Goal: Information Seeking & Learning: Check status

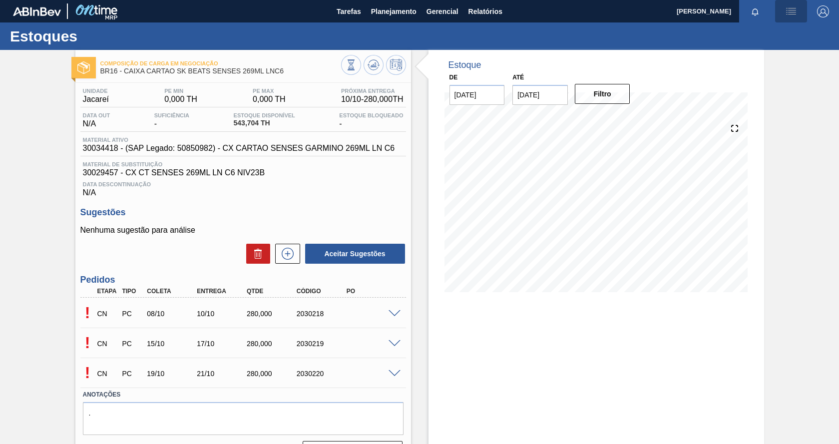
click at [790, 14] on img "button" at bounding box center [791, 11] width 12 height 12
click at [381, 9] on div at bounding box center [419, 222] width 839 height 444
click at [397, 14] on span "Planejamento" at bounding box center [393, 11] width 45 height 12
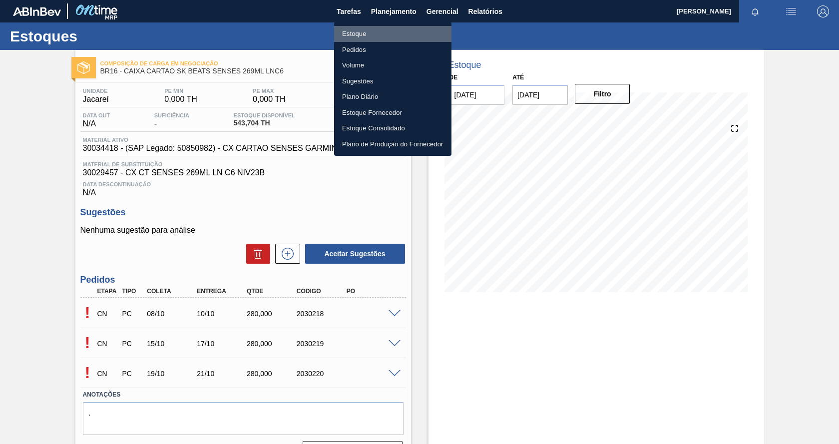
click at [370, 38] on li "Estoque" at bounding box center [392, 34] width 117 height 16
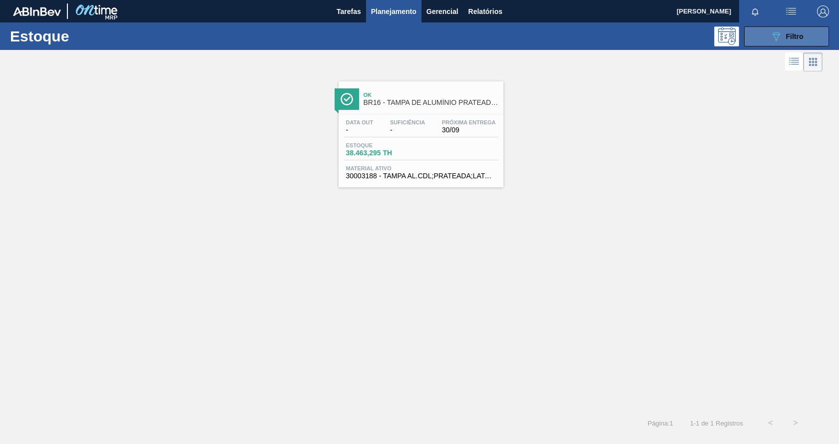
click at [767, 40] on button "089F7B8B-B2A5-4AFE-B5C0-19BA573D28AC Filtro" at bounding box center [786, 36] width 85 height 20
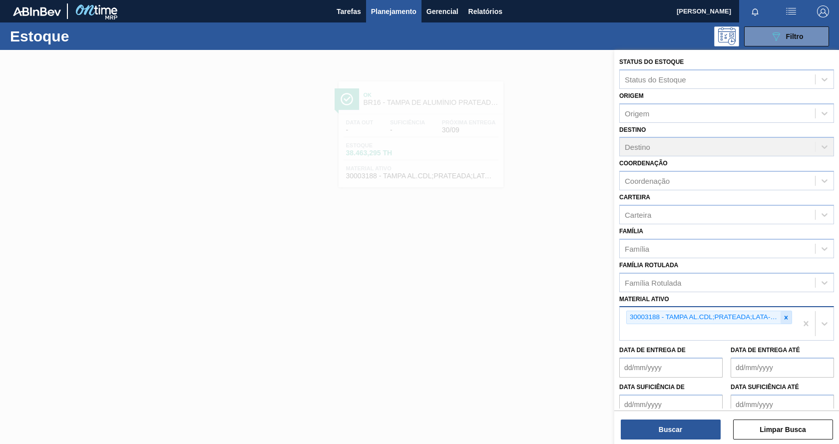
click at [784, 318] on icon at bounding box center [785, 316] width 3 height 3
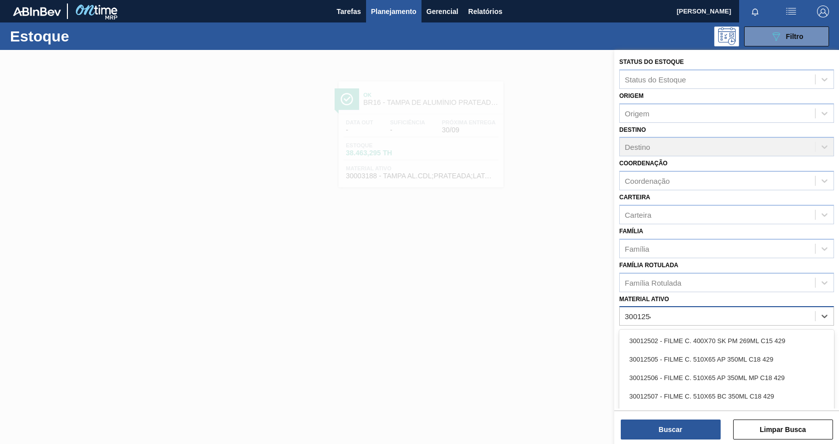
type ativo "30012546"
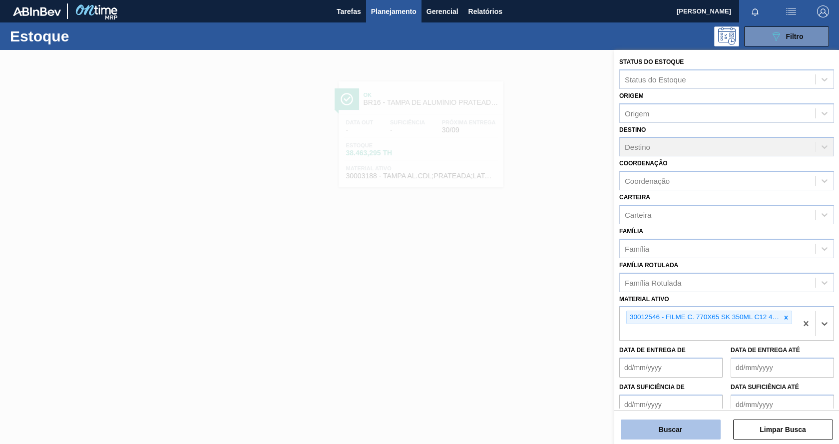
click at [697, 426] on button "Buscar" at bounding box center [671, 429] width 100 height 20
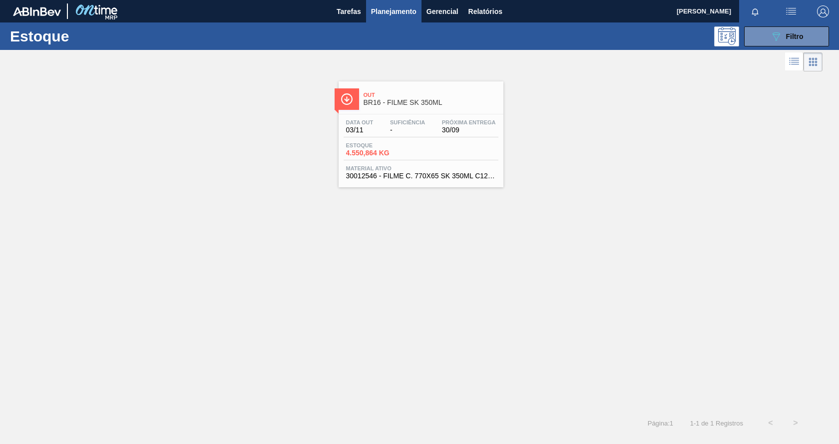
click at [487, 150] on div "Estoque 4.550,864 KG" at bounding box center [420, 151] width 155 height 18
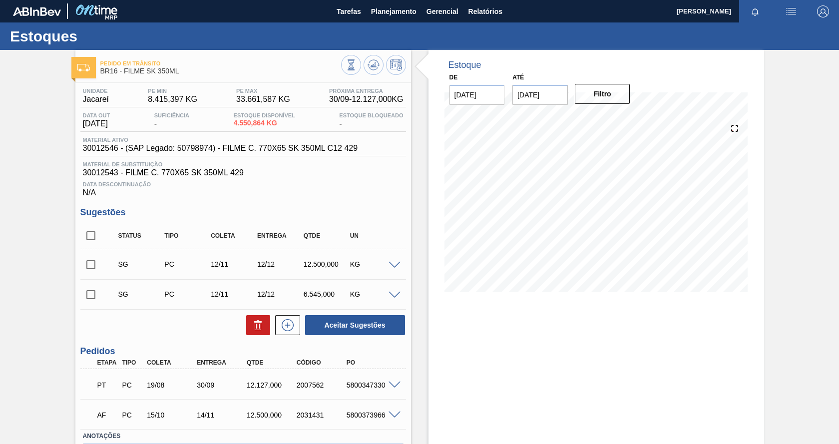
scroll to position [50, 0]
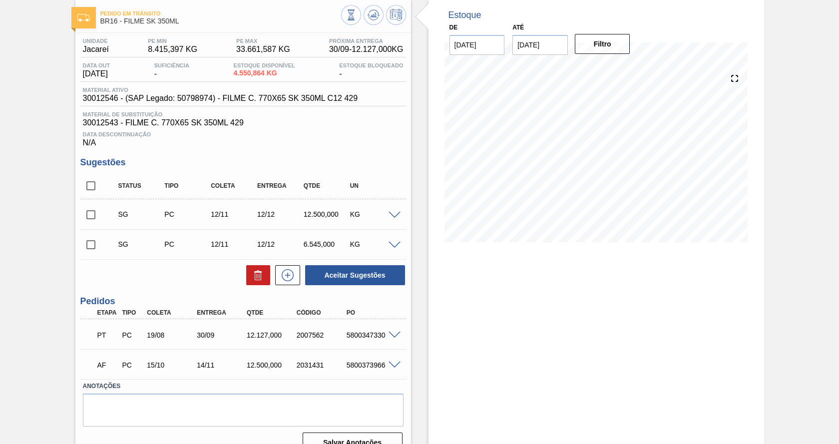
click at [101, 336] on p "PT" at bounding box center [107, 335] width 20 height 8
click at [103, 334] on p "PT" at bounding box center [107, 335] width 20 height 8
click at [99, 336] on p "PT" at bounding box center [107, 335] width 20 height 8
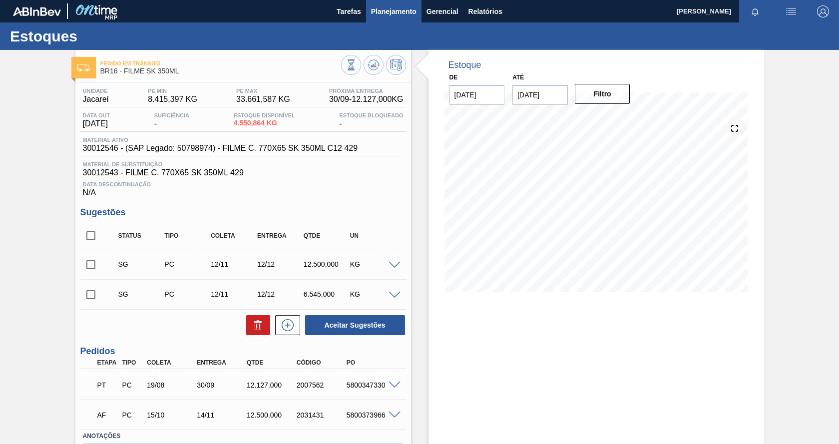
click at [415, 7] on span "Planejamento" at bounding box center [393, 11] width 45 height 12
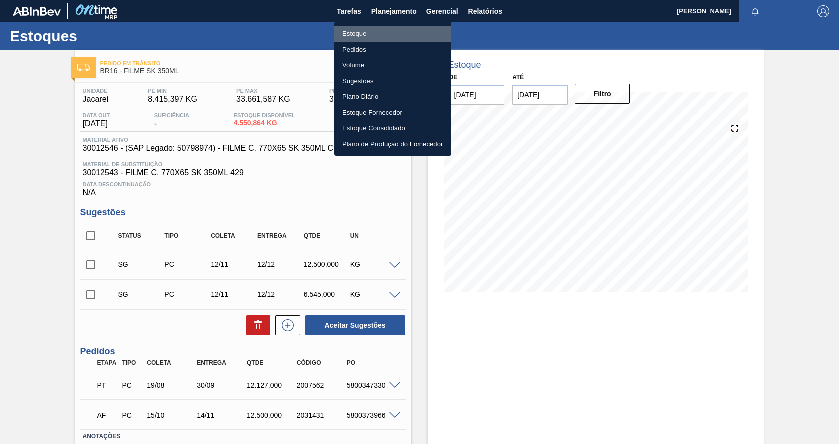
click at [386, 33] on li "Estoque" at bounding box center [392, 34] width 117 height 16
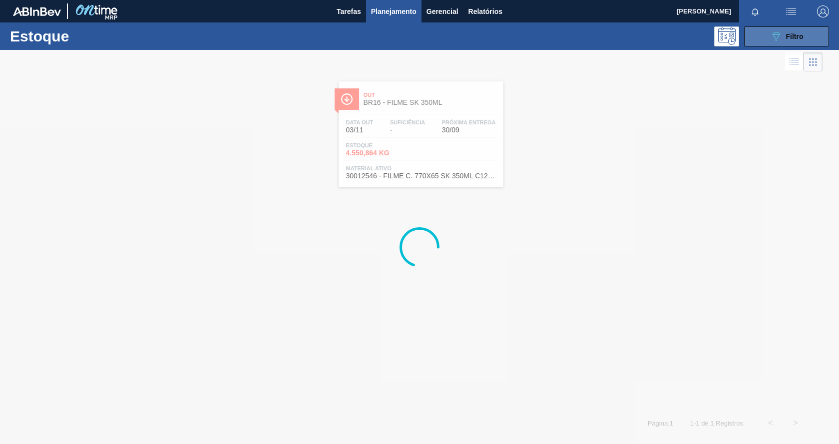
click at [783, 37] on div "089F7B8B-B2A5-4AFE-B5C0-19BA573D28AC Filtro" at bounding box center [786, 36] width 33 height 12
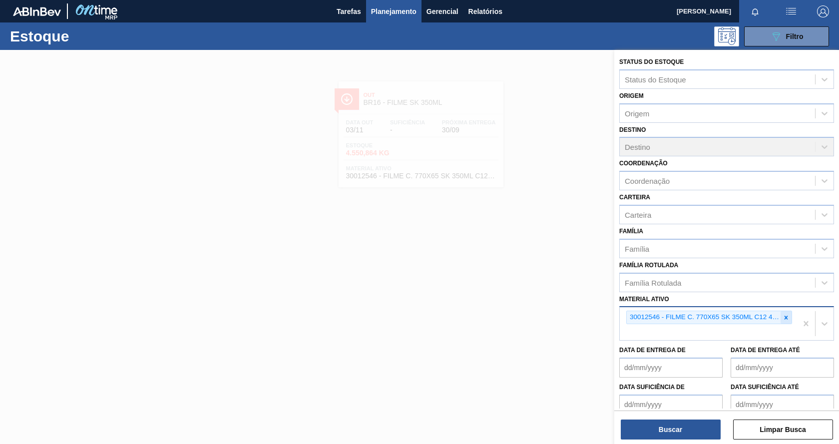
click at [785, 321] on div at bounding box center [785, 317] width 11 height 12
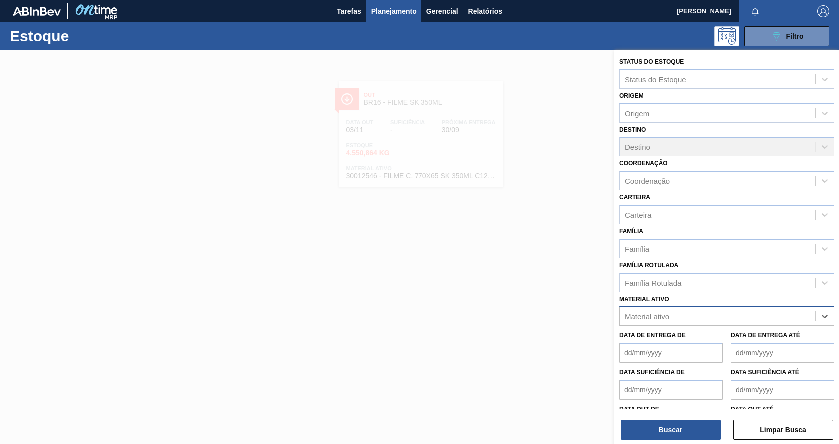
paste ativo "30012510"
type ativo "30012510"
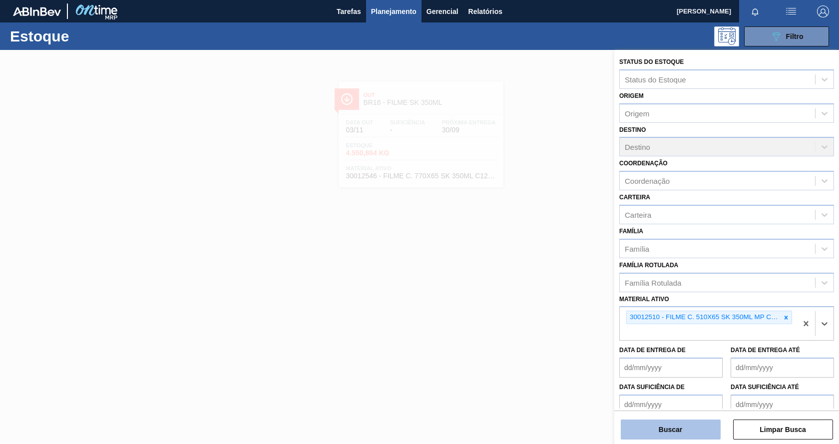
click at [702, 433] on button "Buscar" at bounding box center [671, 429] width 100 height 20
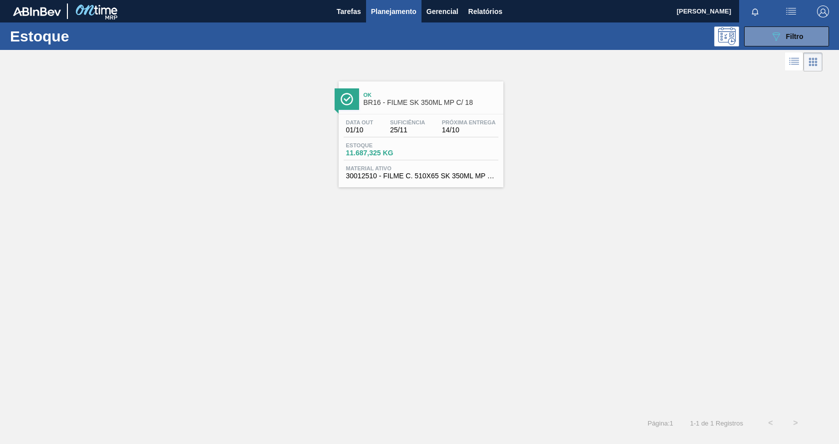
click at [466, 175] on span "30012510 - FILME C. 510X65 SK 350ML MP C18 429" at bounding box center [421, 175] width 150 height 7
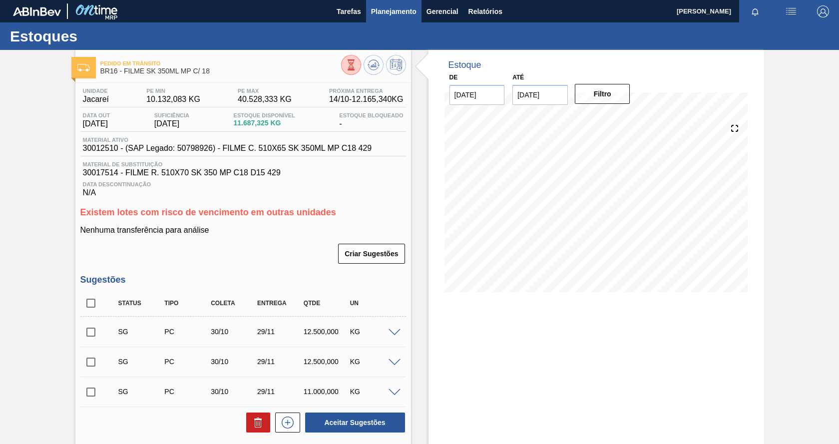
click at [399, 10] on span "Planejamento" at bounding box center [393, 11] width 45 height 12
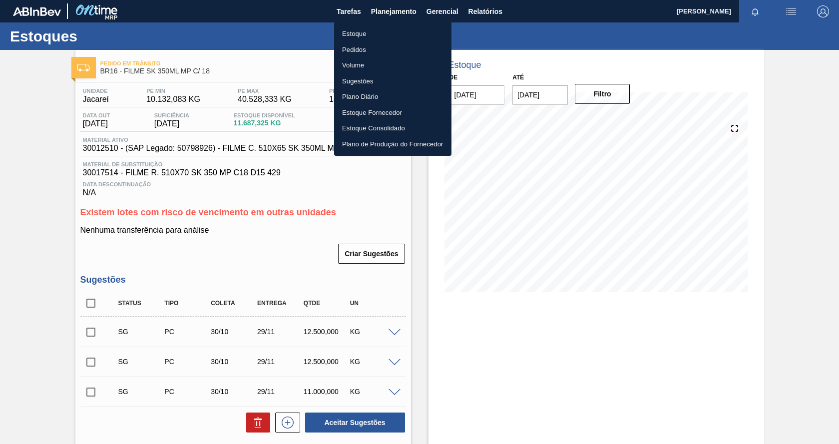
click at [360, 34] on li "Estoque" at bounding box center [392, 34] width 117 height 16
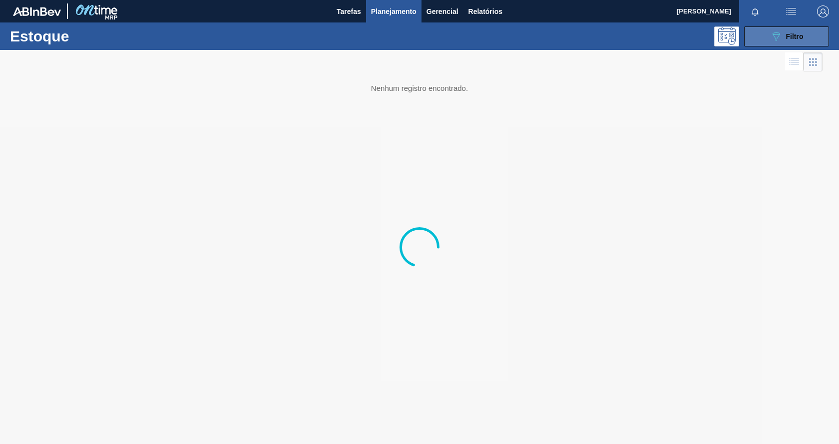
click at [772, 36] on icon "089F7B8B-B2A5-4AFE-B5C0-19BA573D28AC" at bounding box center [776, 36] width 12 height 12
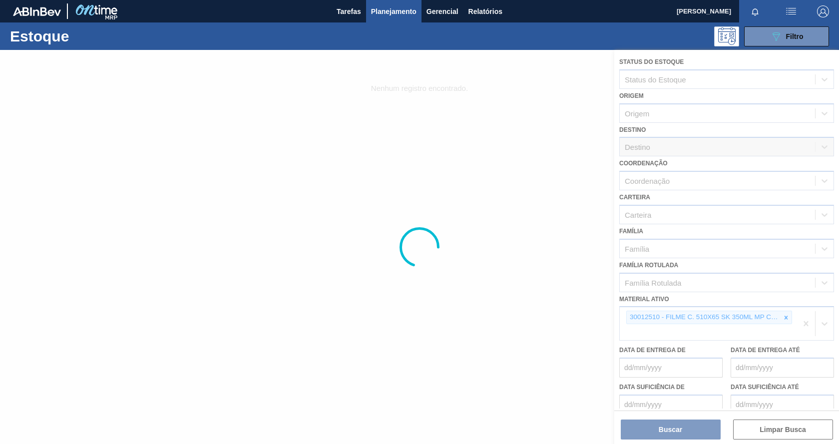
click at [785, 315] on div at bounding box center [419, 247] width 839 height 394
click at [785, 317] on div at bounding box center [419, 247] width 839 height 394
click at [783, 318] on div at bounding box center [419, 247] width 839 height 394
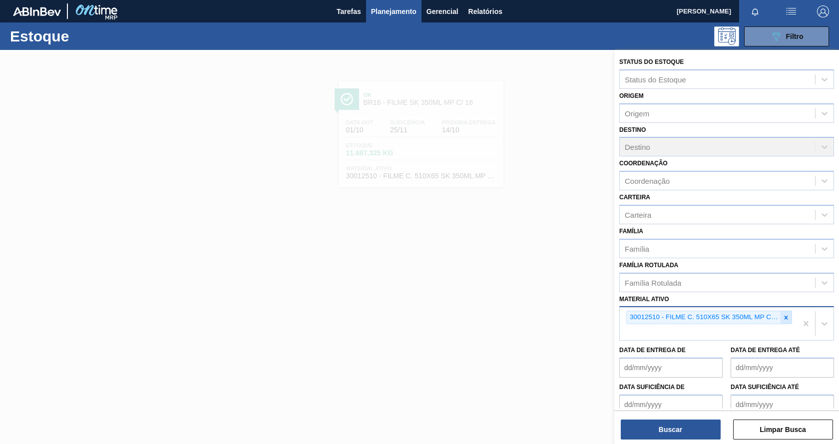
click at [784, 318] on icon at bounding box center [785, 316] width 3 height 3
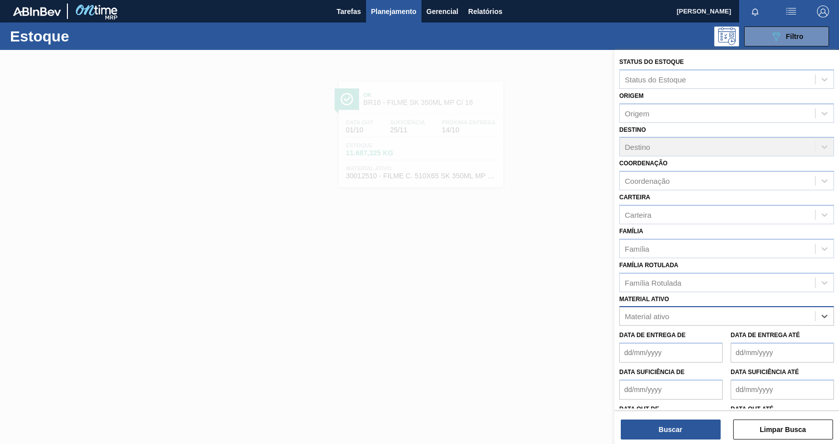
paste ativo "30012506"
type ativo "30012506"
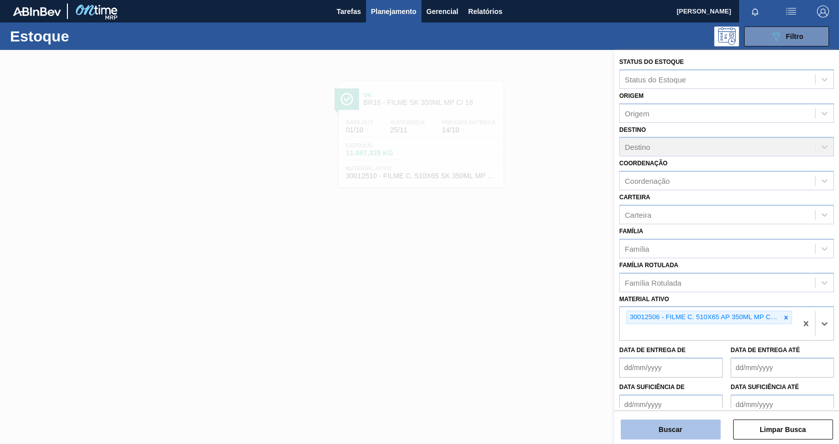
click at [695, 425] on button "Buscar" at bounding box center [671, 429] width 100 height 20
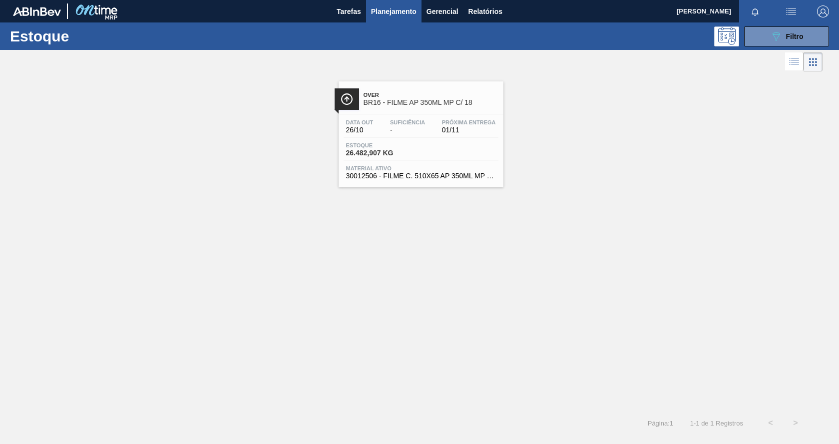
click at [462, 125] on span "Próxima Entrega" at bounding box center [469, 122] width 54 height 6
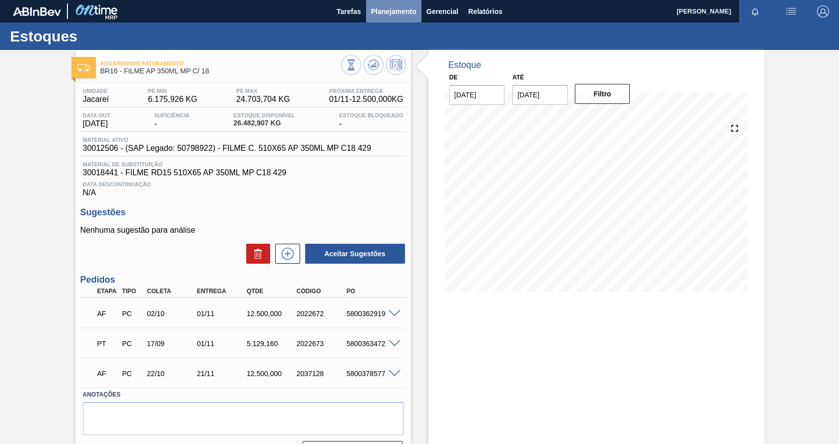
click at [383, 12] on span "Planejamento" at bounding box center [393, 11] width 45 height 12
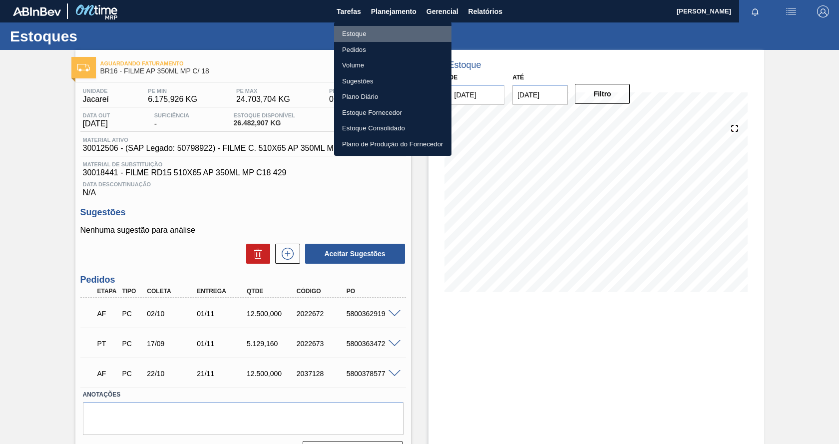
click at [362, 32] on li "Estoque" at bounding box center [392, 34] width 117 height 16
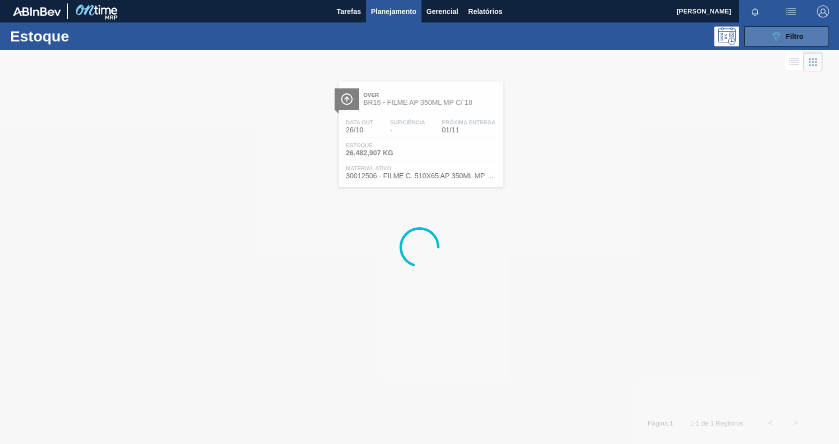
click at [794, 42] on div "089F7B8B-B2A5-4AFE-B5C0-19BA573D28AC Filtro" at bounding box center [786, 36] width 33 height 12
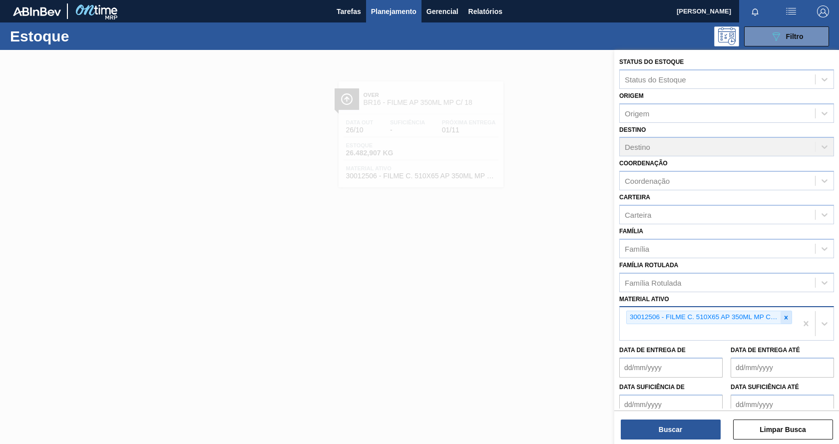
click at [785, 320] on icon at bounding box center [785, 317] width 7 height 7
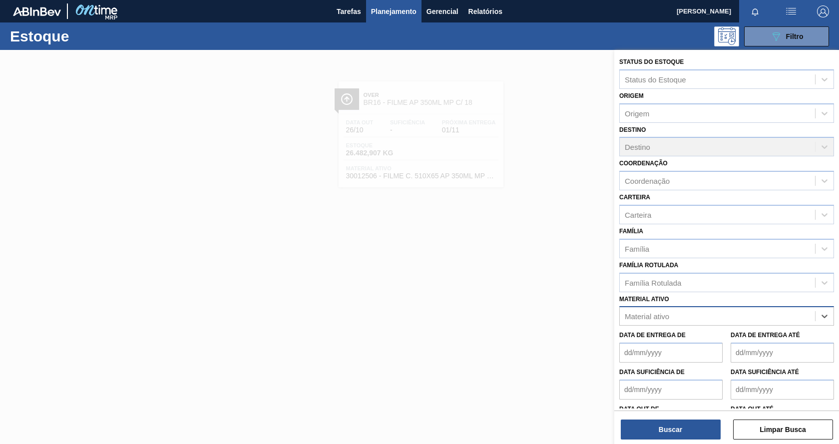
paste ativo "30012600"
type ativo "30012600"
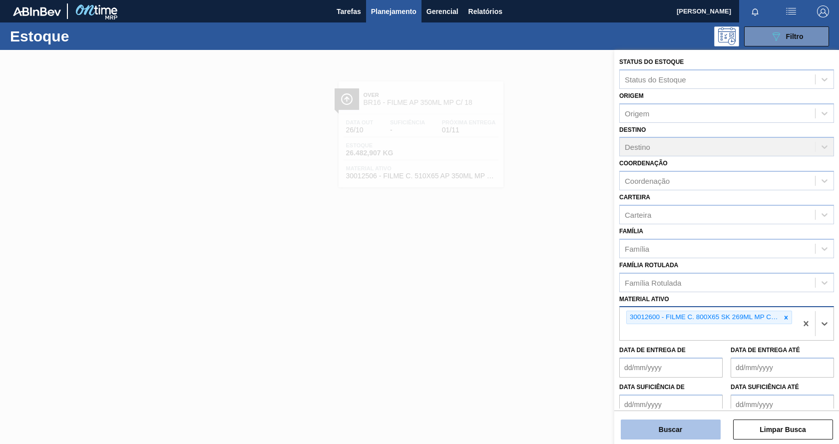
click at [678, 427] on button "Buscar" at bounding box center [671, 429] width 100 height 20
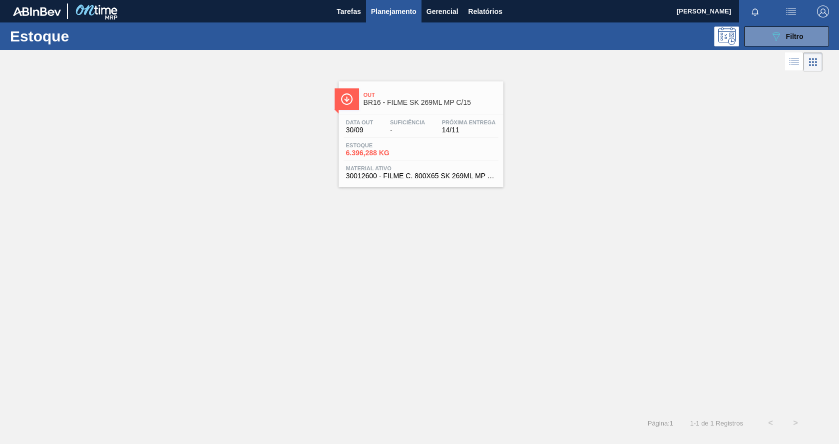
click at [450, 150] on div "Estoque 6.396,288 KG" at bounding box center [420, 151] width 155 height 18
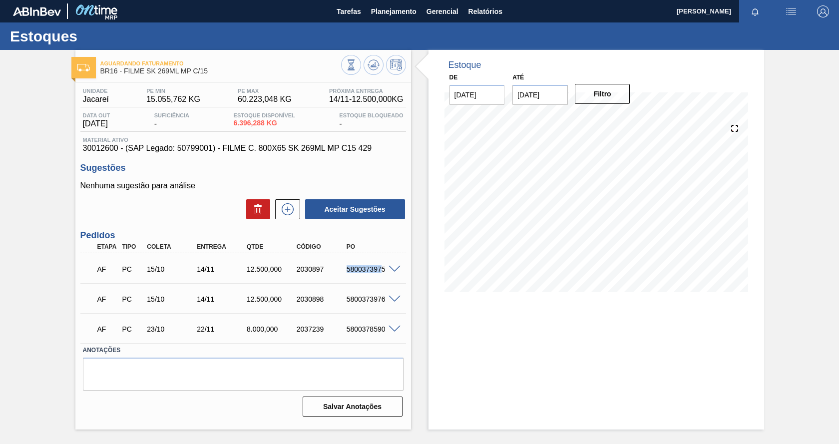
drag, startPoint x: 347, startPoint y: 269, endPoint x: 381, endPoint y: 264, distance: 34.8
click at [381, 264] on div "AF PC 15/10 14/11 12.500,000 2030897 5800373975" at bounding box center [240, 268] width 299 height 20
click at [383, 272] on div "5800373975" at bounding box center [371, 269] width 55 height 8
copy div "5800373975"
click at [367, 308] on div "AF PC 15/10 14/11 12.500,000 2030898 5800373976" at bounding box center [240, 298] width 299 height 20
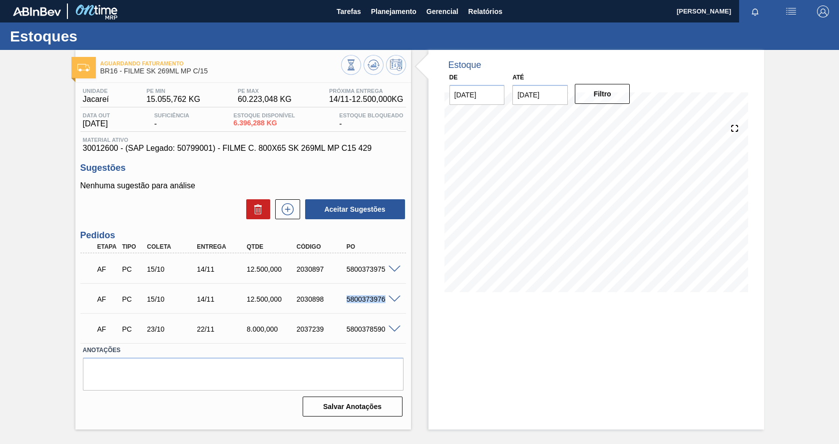
drag, startPoint x: 347, startPoint y: 301, endPoint x: 384, endPoint y: 296, distance: 37.3
click at [384, 296] on div "5800373976" at bounding box center [371, 299] width 55 height 8
copy div "5800373976"
click at [318, 173] on h3 "Sugestões" at bounding box center [242, 168] width 325 height 10
click at [313, 174] on div "Sugestões Nenhuma sugestão para análise Aceitar Sugestões" at bounding box center [242, 191] width 325 height 57
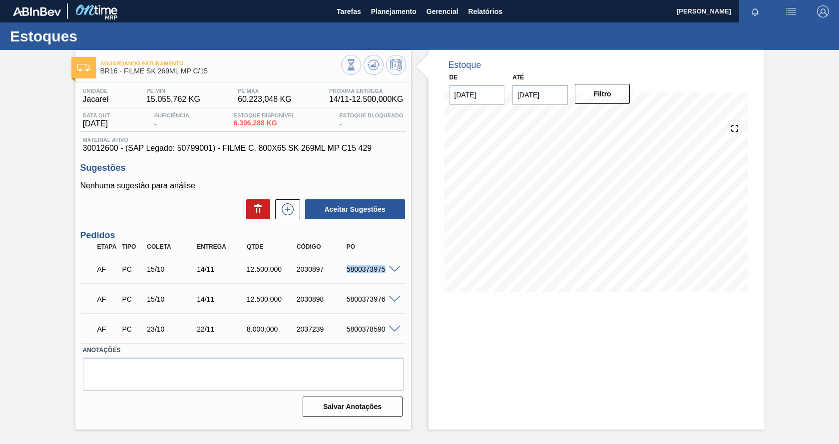
drag, startPoint x: 347, startPoint y: 271, endPoint x: 384, endPoint y: 266, distance: 37.2
click at [384, 266] on div "5800373975" at bounding box center [371, 269] width 55 height 8
drag, startPoint x: 347, startPoint y: 300, endPoint x: 386, endPoint y: 293, distance: 40.1
click at [386, 293] on div "AF PC 15/10 14/11 12.500,000 2030898 5800373976" at bounding box center [240, 298] width 299 height 20
copy div "5800373976"
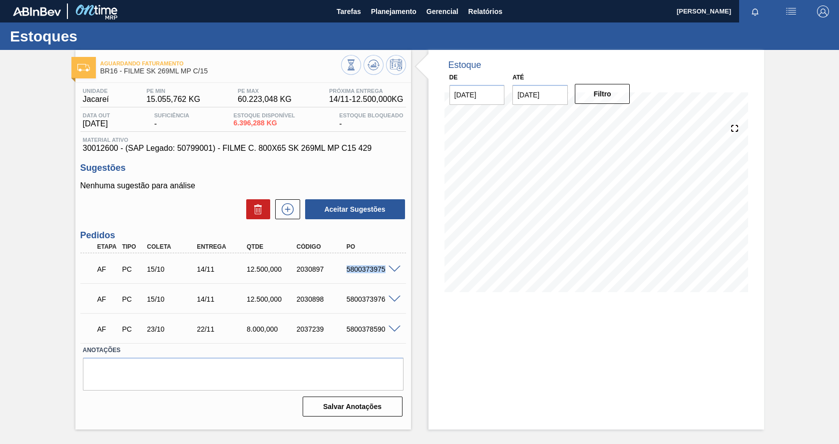
drag, startPoint x: 350, startPoint y: 270, endPoint x: 388, endPoint y: 269, distance: 37.5
click at [388, 269] on div "AF PC 15/10 14/11 12.500,000 2030897 5800373975" at bounding box center [242, 268] width 325 height 25
copy div "5800373975"
click at [377, 12] on span "Planejamento" at bounding box center [393, 11] width 45 height 12
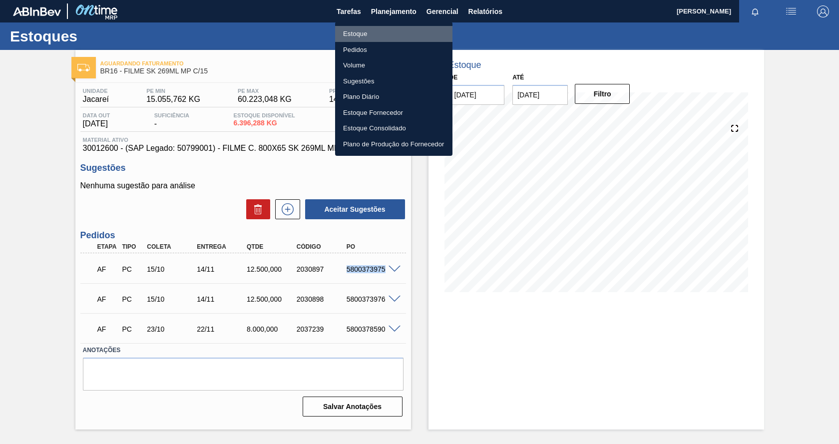
click at [366, 34] on li "Estoque" at bounding box center [393, 34] width 117 height 16
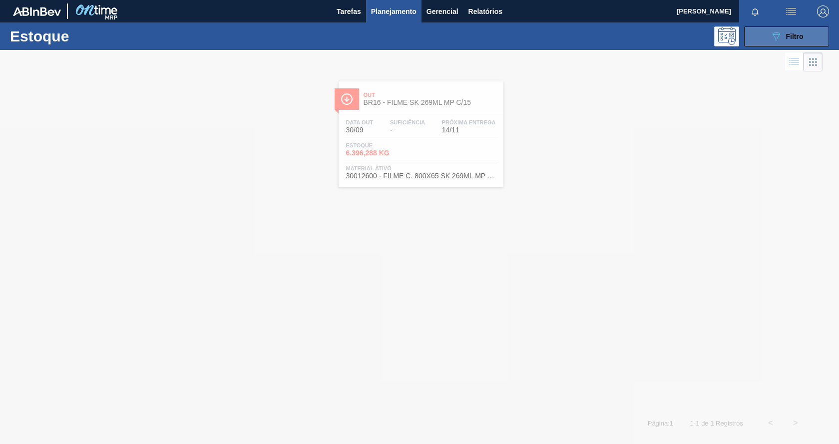
click at [774, 39] on icon "089F7B8B-B2A5-4AFE-B5C0-19BA573D28AC" at bounding box center [776, 36] width 12 height 12
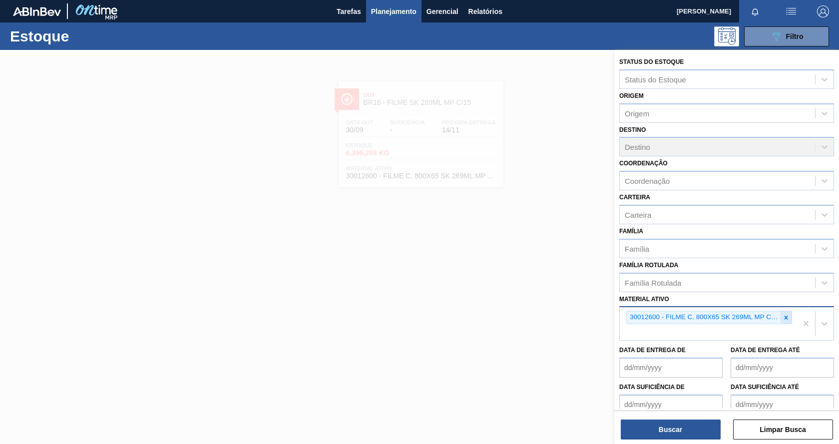
click at [786, 314] on icon at bounding box center [785, 317] width 7 height 7
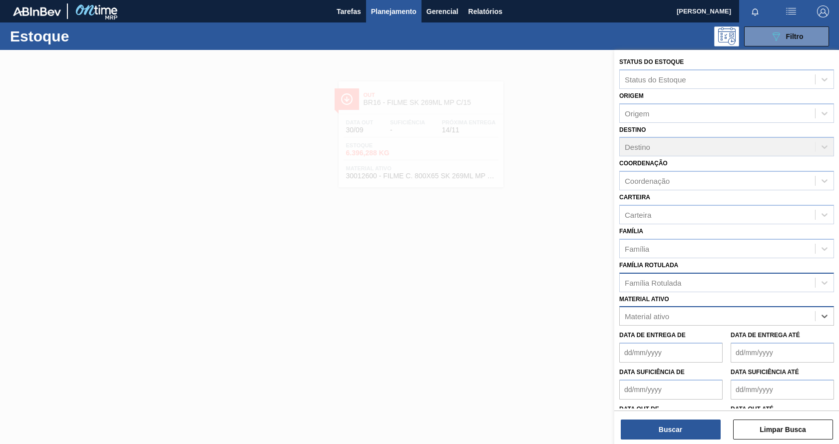
paste ativo "30033729"
type ativo "30033729"
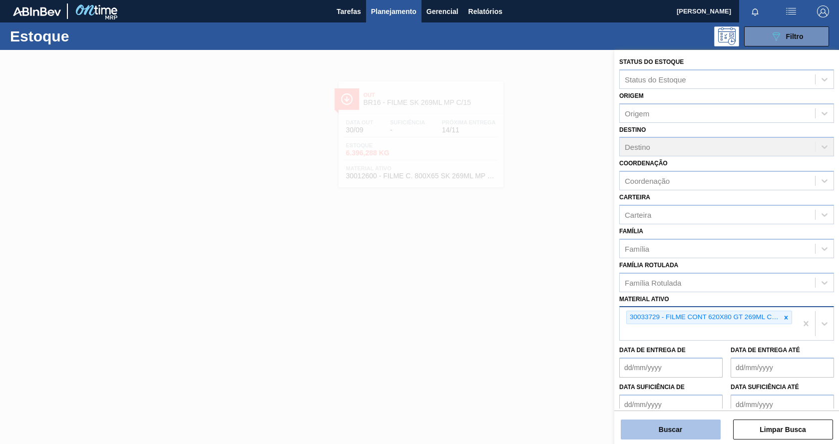
click at [642, 423] on button "Buscar" at bounding box center [671, 429] width 100 height 20
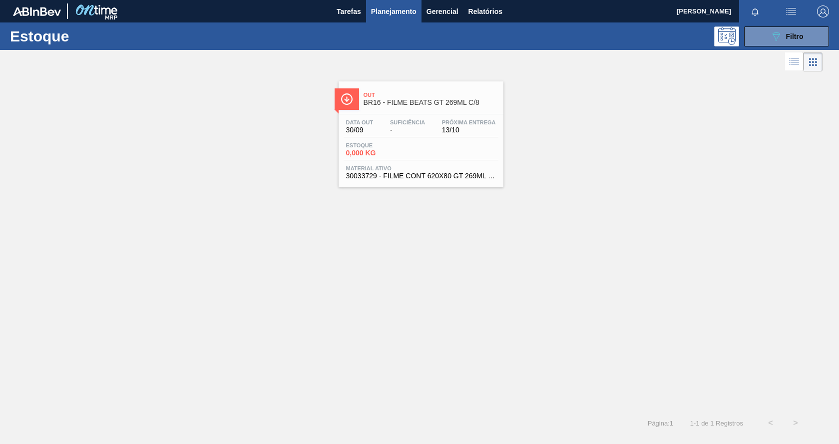
click at [481, 151] on div "Estoque 0,000 KG" at bounding box center [420, 151] width 155 height 18
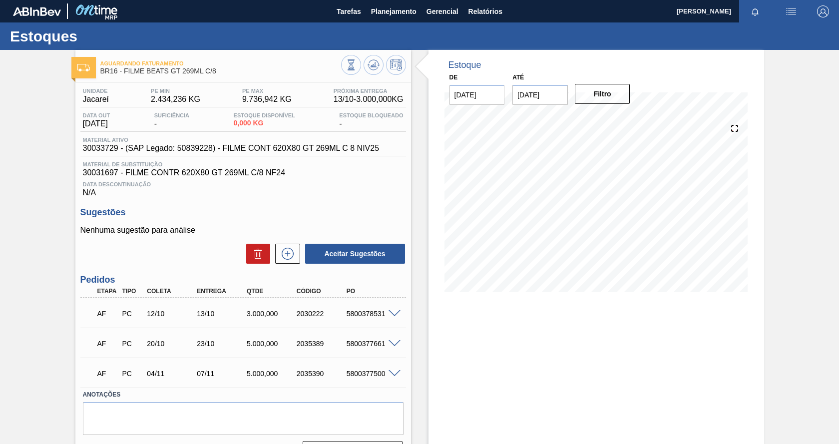
click at [347, 314] on div "5800378531" at bounding box center [371, 314] width 55 height 8
drag, startPoint x: 346, startPoint y: 314, endPoint x: 384, endPoint y: 315, distance: 37.5
click at [384, 315] on div "5800378531" at bounding box center [371, 314] width 55 height 8
copy div "5800378531"
click at [376, 15] on span "Planejamento" at bounding box center [393, 11] width 45 height 12
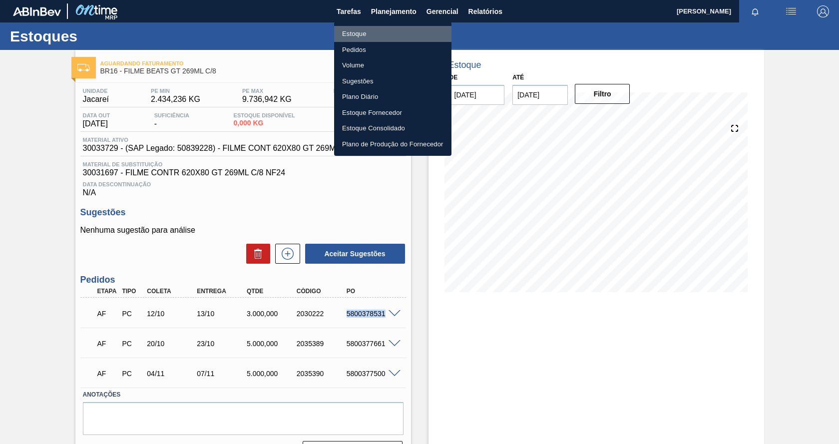
click at [358, 31] on li "Estoque" at bounding box center [392, 34] width 117 height 16
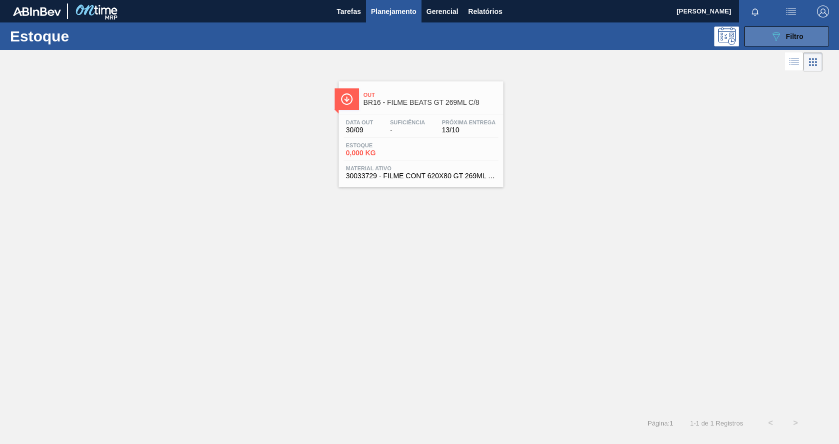
click at [773, 36] on icon "089F7B8B-B2A5-4AFE-B5C0-19BA573D28AC" at bounding box center [776, 36] width 12 height 12
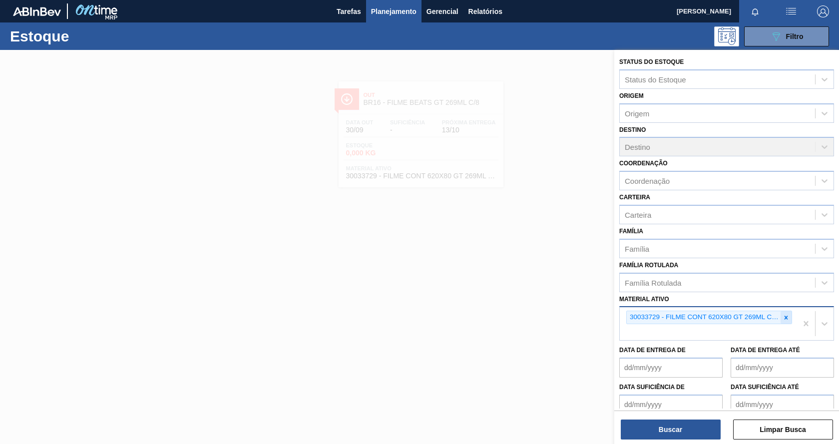
click at [786, 318] on icon at bounding box center [785, 317] width 7 height 7
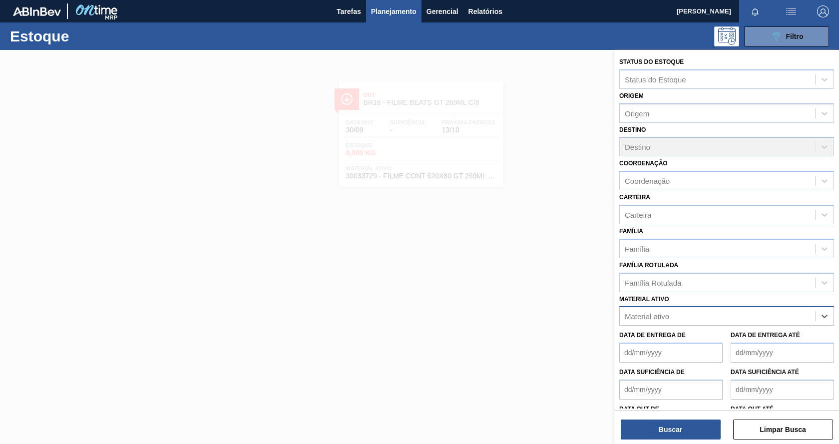
paste ativo "30012510"
type ativo "30012510"
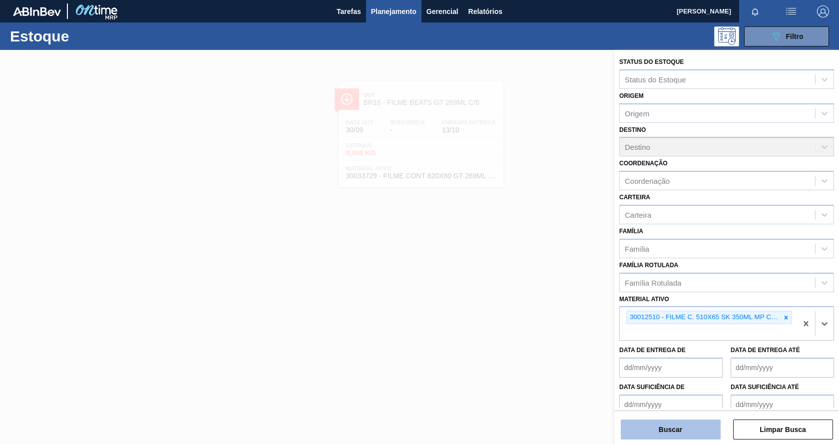
click at [696, 438] on button "Buscar" at bounding box center [671, 429] width 100 height 20
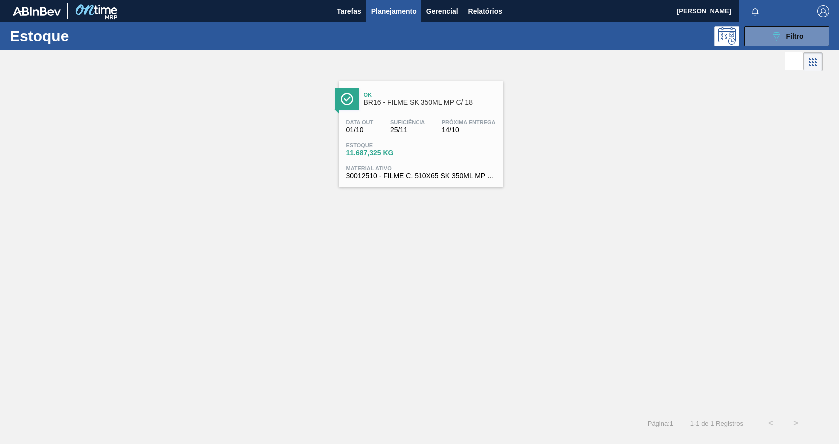
click at [458, 138] on div "Data out 01/10 Suficiência 25/11 Próxima Entrega 14/10 Estoque 11.687,325 KG Ma…" at bounding box center [420, 148] width 165 height 68
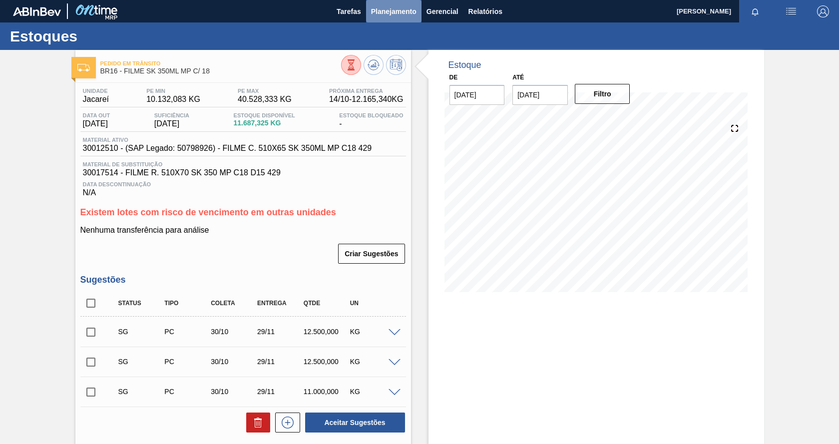
click at [396, 11] on span "Planejamento" at bounding box center [393, 11] width 45 height 12
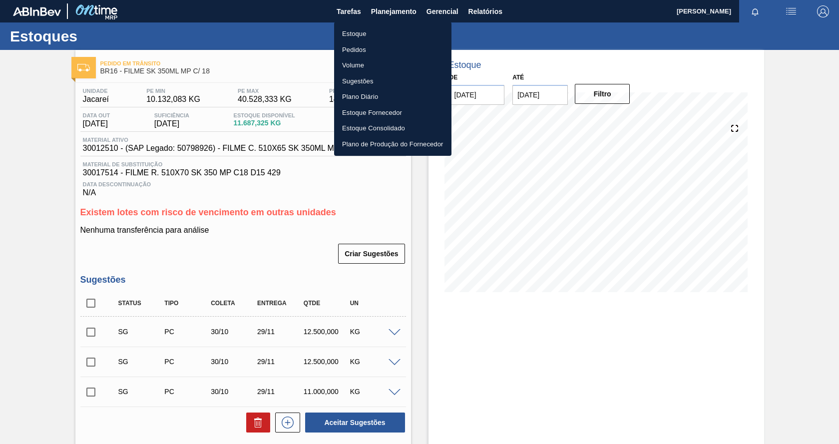
click at [360, 33] on li "Estoque" at bounding box center [392, 34] width 117 height 16
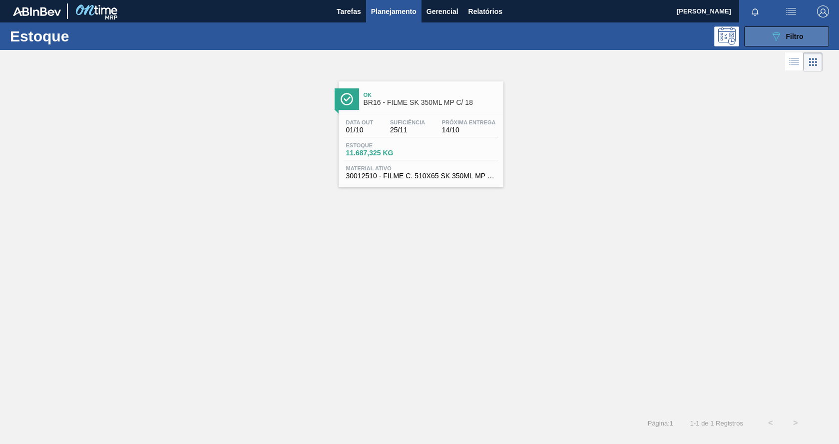
click at [775, 41] on icon "089F7B8B-B2A5-4AFE-B5C0-19BA573D28AC" at bounding box center [776, 36] width 12 height 12
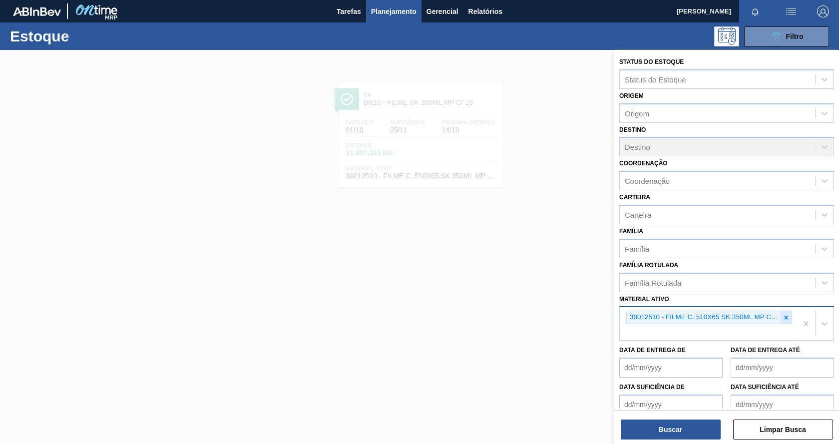
click at [784, 316] on icon at bounding box center [785, 317] width 7 height 7
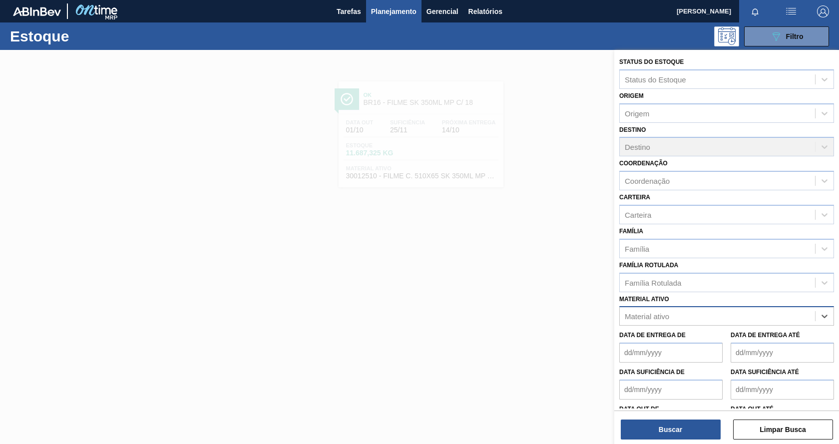
paste ativo "30012506"
type ativo "30012506"
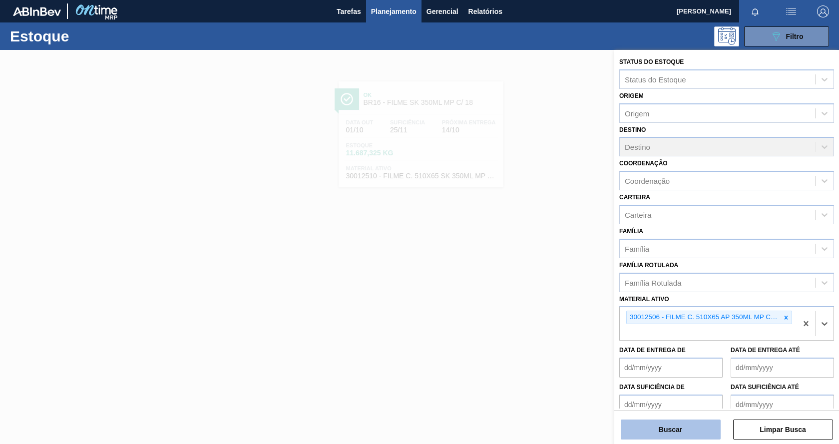
click at [684, 429] on button "Buscar" at bounding box center [671, 429] width 100 height 20
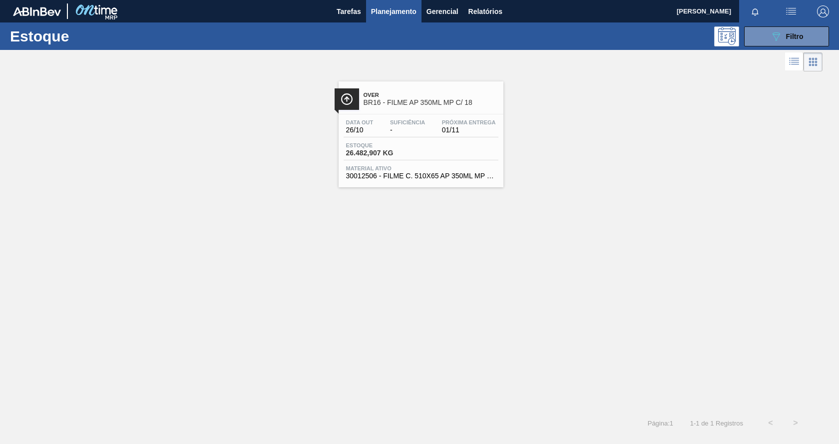
click at [475, 158] on div "Estoque 26.482,907 KG" at bounding box center [420, 151] width 155 height 18
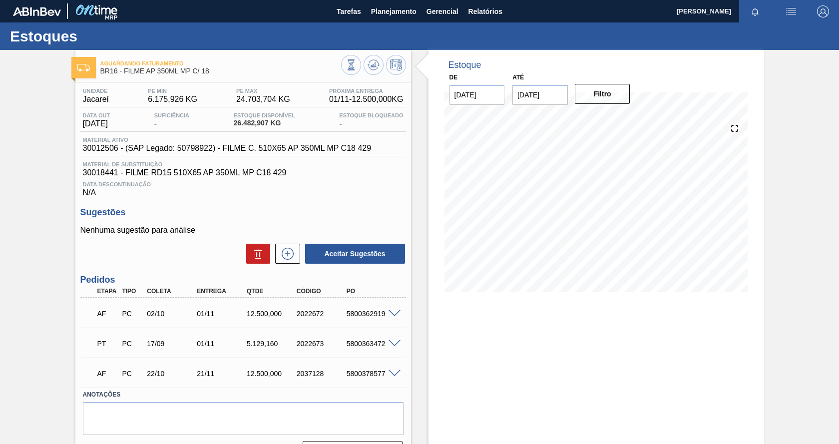
scroll to position [25, 0]
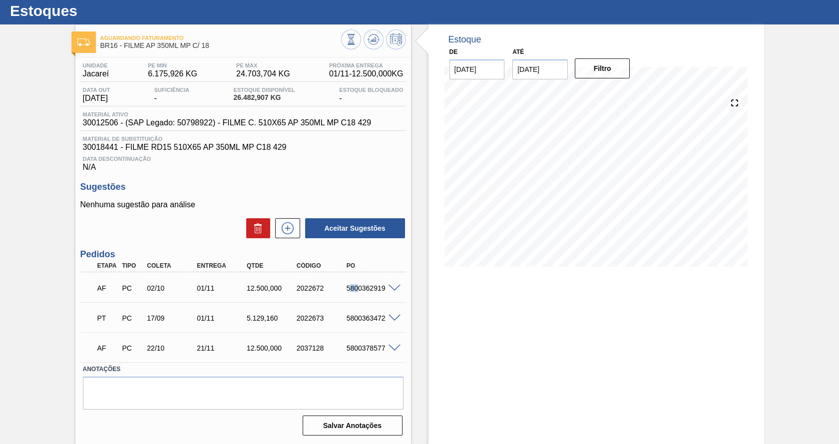
drag, startPoint x: 348, startPoint y: 286, endPoint x: 357, endPoint y: 282, distance: 10.1
click at [357, 282] on div "AF PC 02/10 01/11 12.500,000 2022672 5800362919" at bounding box center [240, 287] width 299 height 20
drag, startPoint x: 347, startPoint y: 287, endPoint x: 383, endPoint y: 288, distance: 36.5
click at [383, 288] on div "5800362919" at bounding box center [371, 288] width 55 height 8
copy div "5800362919"
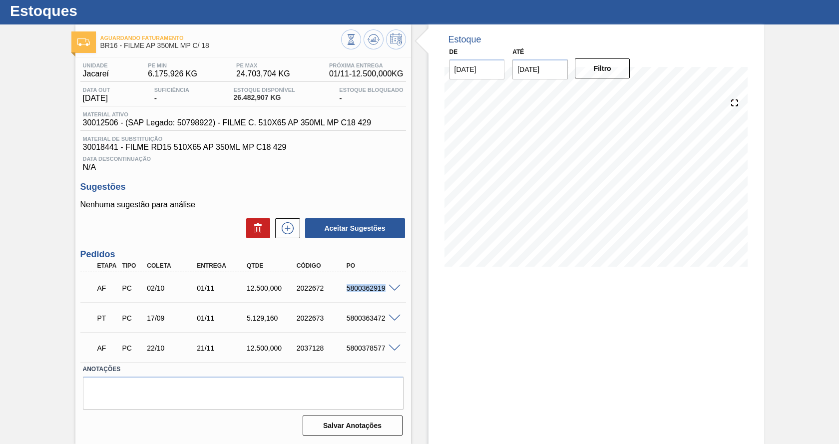
scroll to position [0, 0]
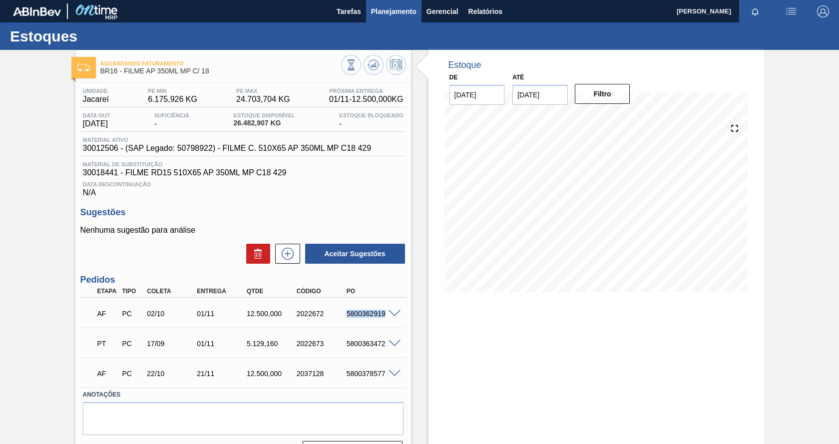
click at [381, 11] on span "Planejamento" at bounding box center [393, 11] width 45 height 12
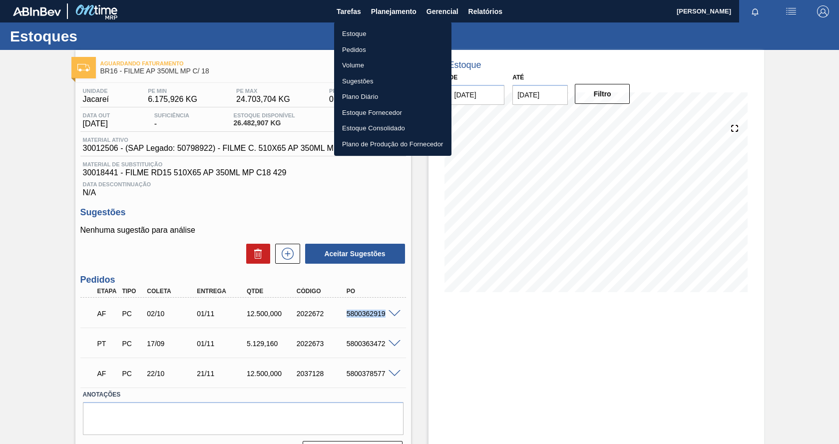
click at [359, 32] on li "Estoque" at bounding box center [392, 34] width 117 height 16
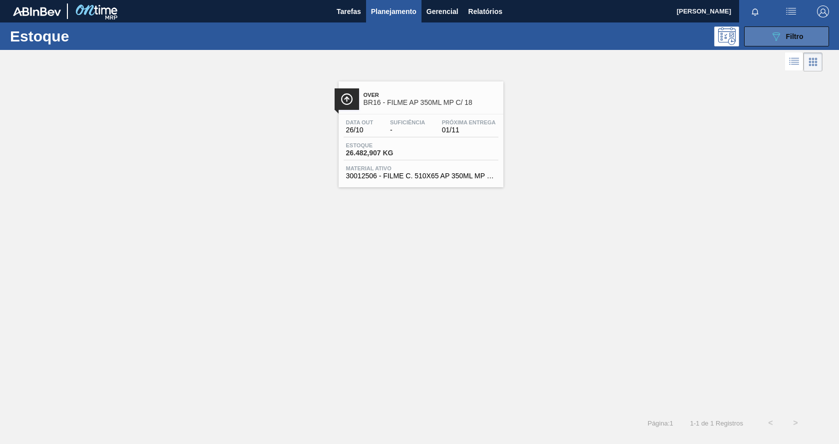
click at [769, 36] on button "089F7B8B-B2A5-4AFE-B5C0-19BA573D28AC Filtro" at bounding box center [786, 36] width 85 height 20
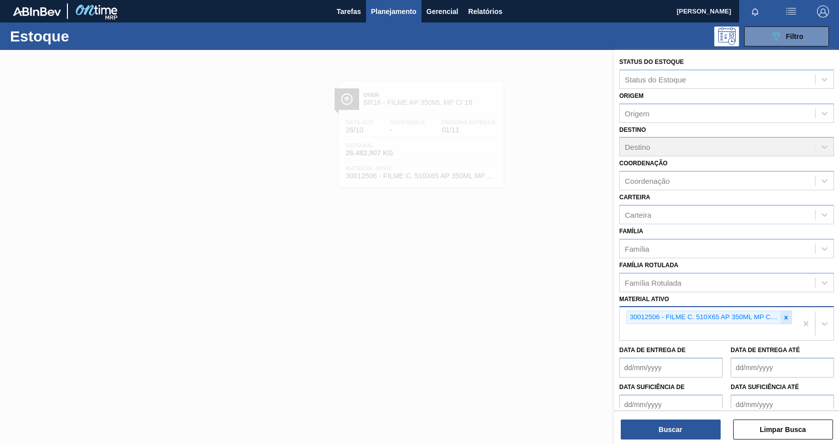
click at [786, 316] on icon at bounding box center [785, 317] width 7 height 7
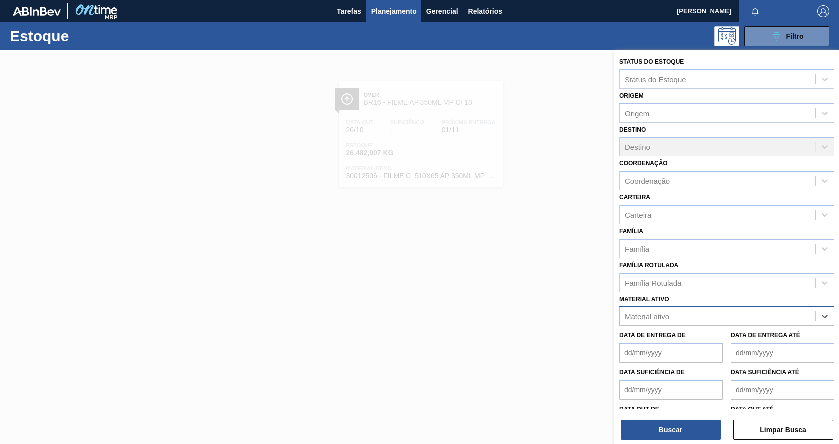
paste ativo "30033729"
type ativo "30033729"
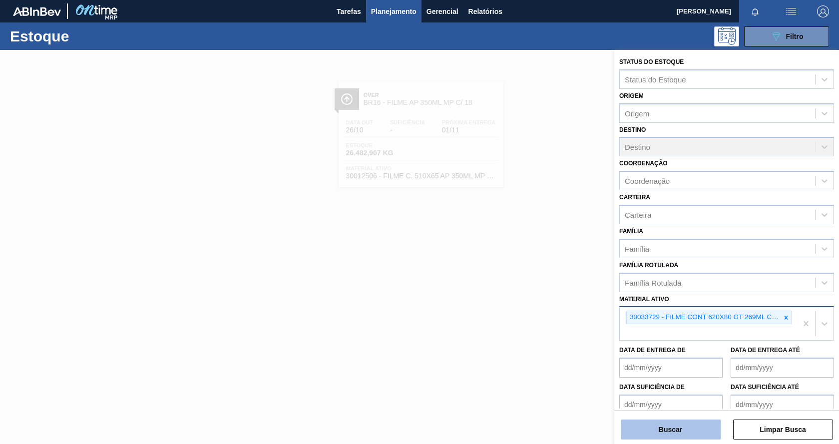
click at [705, 432] on button "Buscar" at bounding box center [671, 429] width 100 height 20
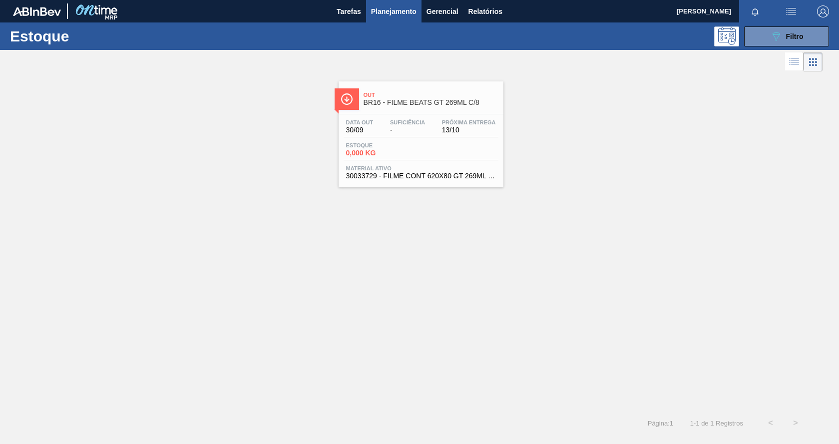
click at [478, 153] on div "Estoque 0,000 KG" at bounding box center [420, 151] width 155 height 18
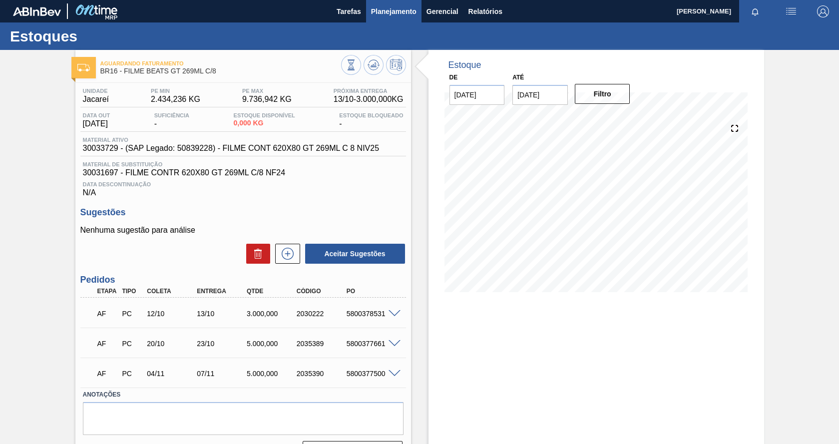
click at [394, 6] on span "Planejamento" at bounding box center [393, 11] width 45 height 12
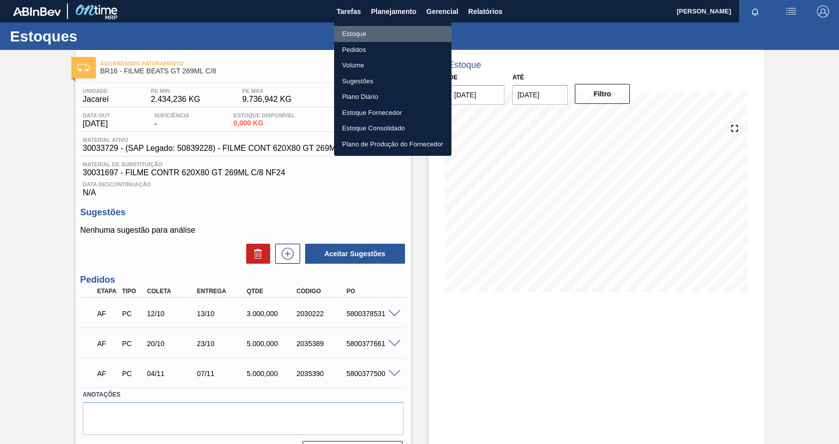
click at [369, 34] on li "Estoque" at bounding box center [392, 34] width 117 height 16
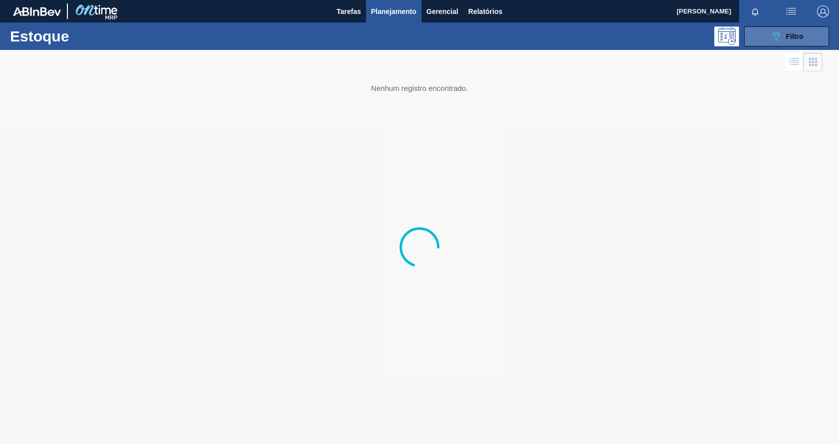
click at [776, 39] on icon at bounding box center [775, 36] width 7 height 8
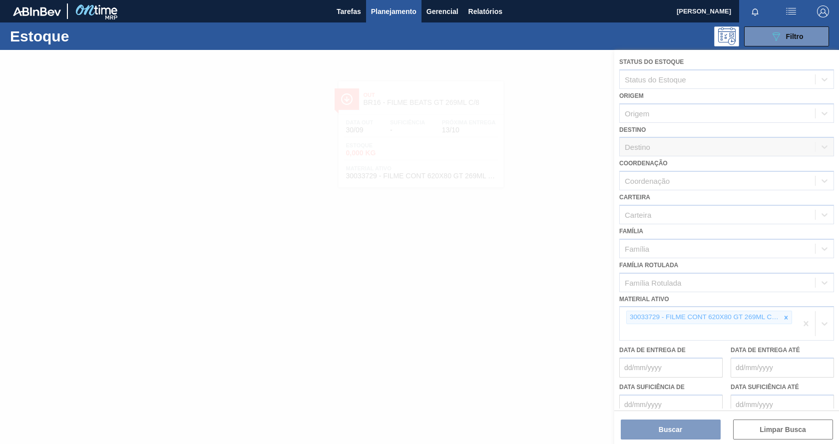
click at [784, 314] on div at bounding box center [419, 247] width 839 height 394
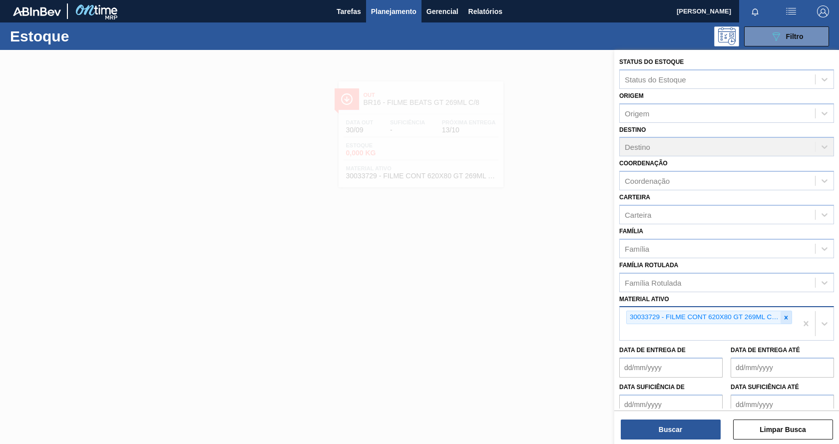
click at [789, 315] on div at bounding box center [785, 317] width 11 height 12
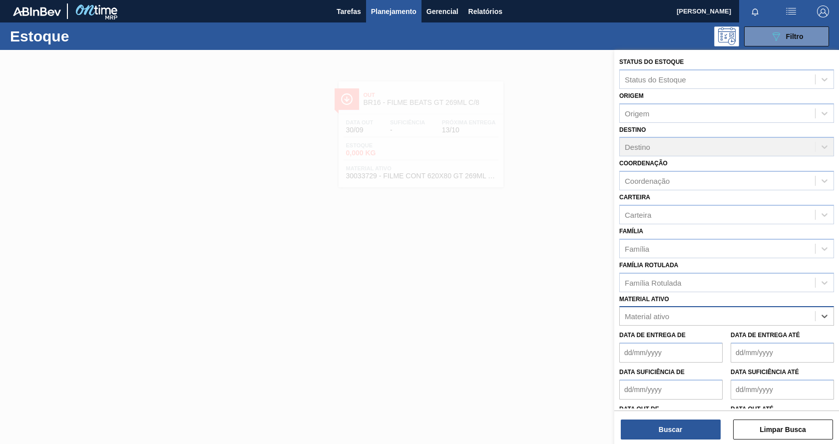
paste ativo "30033775"
type ativo "30033775"
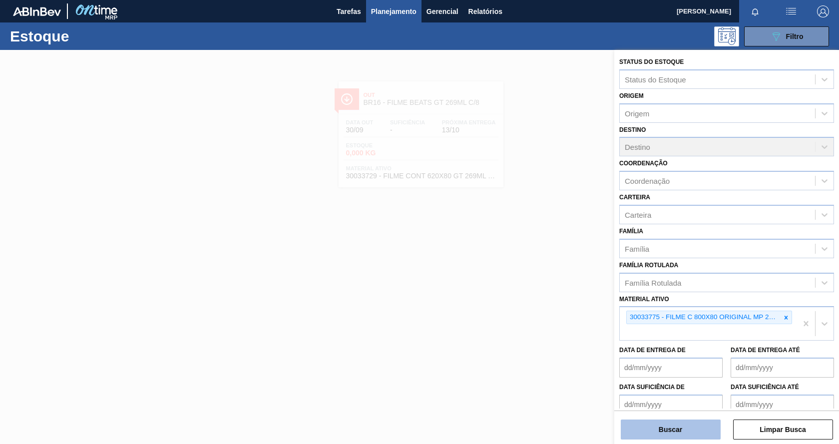
click at [665, 429] on button "Buscar" at bounding box center [671, 429] width 100 height 20
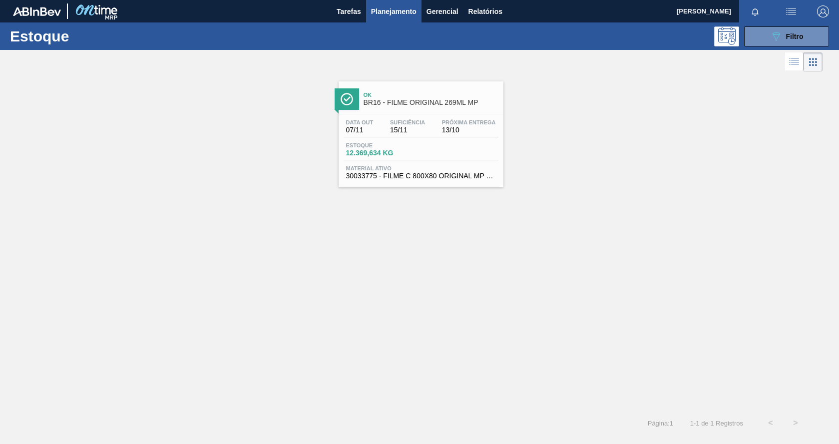
click at [479, 147] on div "Estoque 12.369,634 KG" at bounding box center [420, 151] width 155 height 18
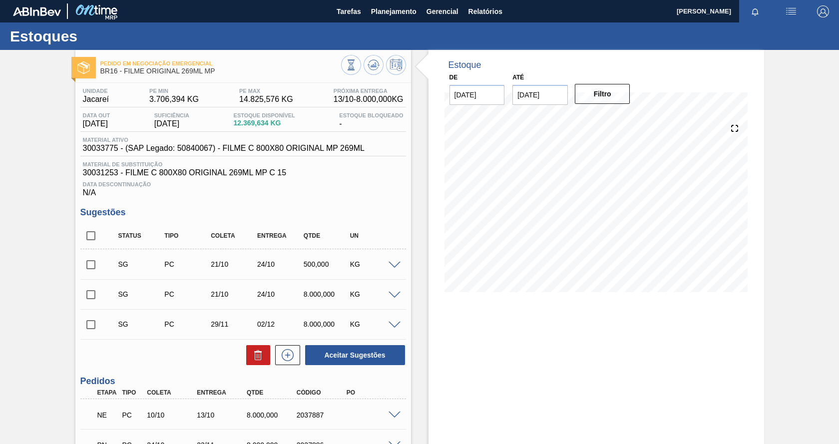
scroll to position [97, 0]
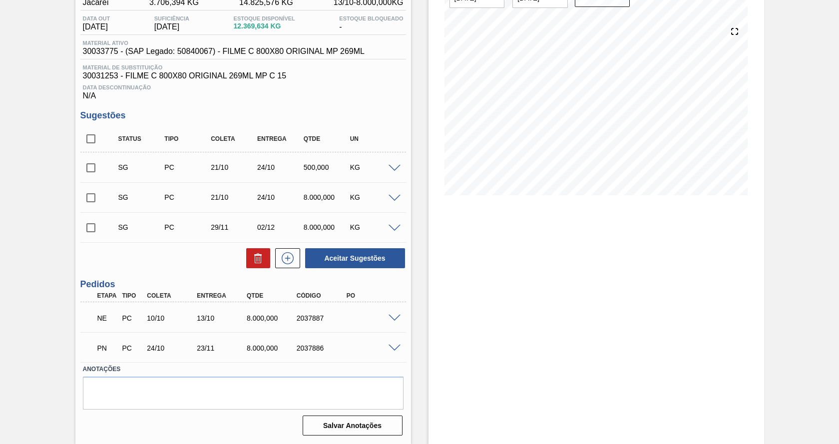
click at [395, 317] on span at bounding box center [394, 317] width 12 height 7
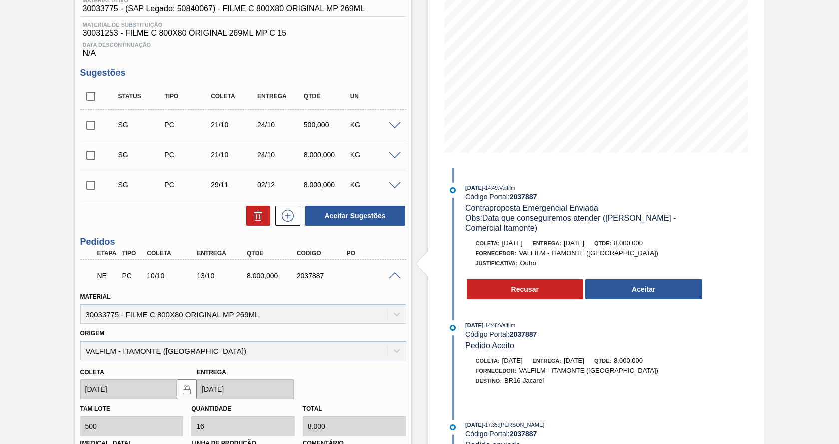
scroll to position [0, 0]
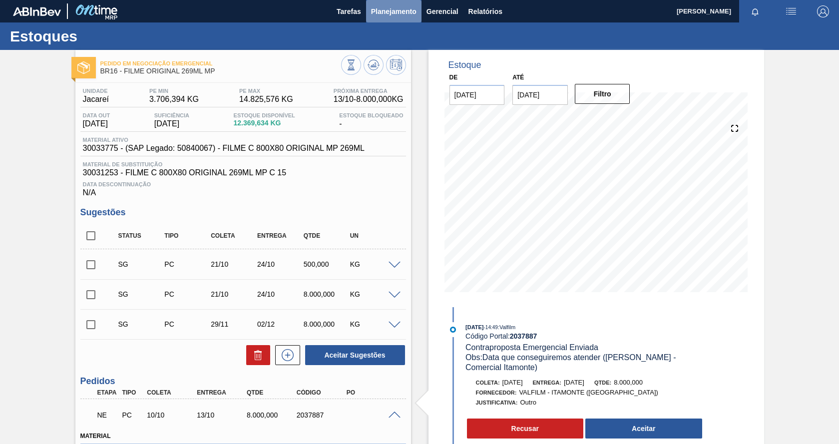
click at [387, 11] on span "Planejamento" at bounding box center [393, 11] width 45 height 12
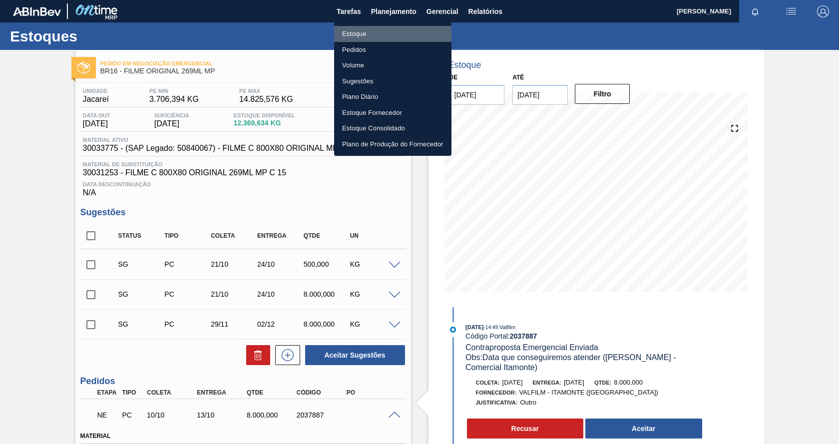
click at [355, 31] on li "Estoque" at bounding box center [392, 34] width 117 height 16
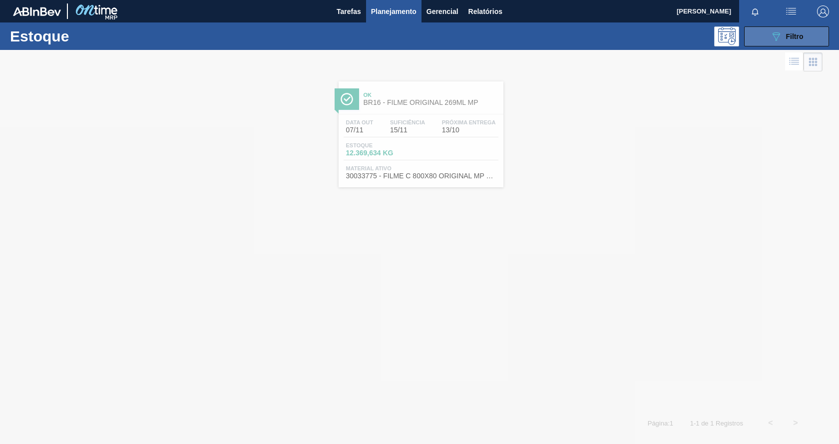
click at [775, 40] on icon "089F7B8B-B2A5-4AFE-B5C0-19BA573D28AC" at bounding box center [776, 36] width 12 height 12
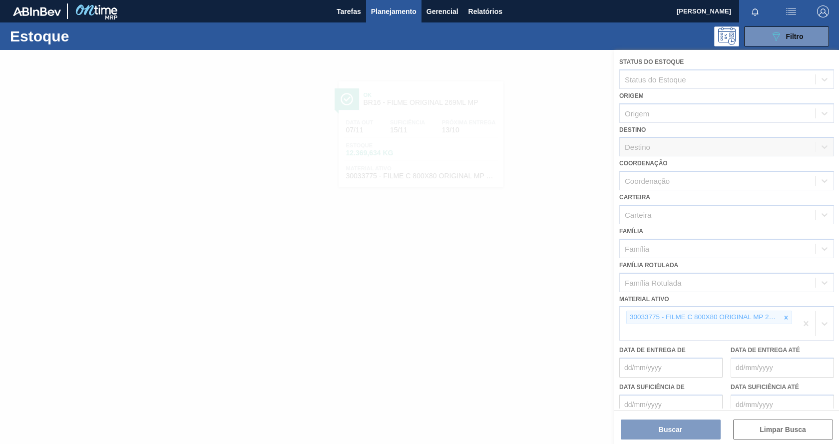
click at [782, 316] on icon at bounding box center [785, 317] width 7 height 7
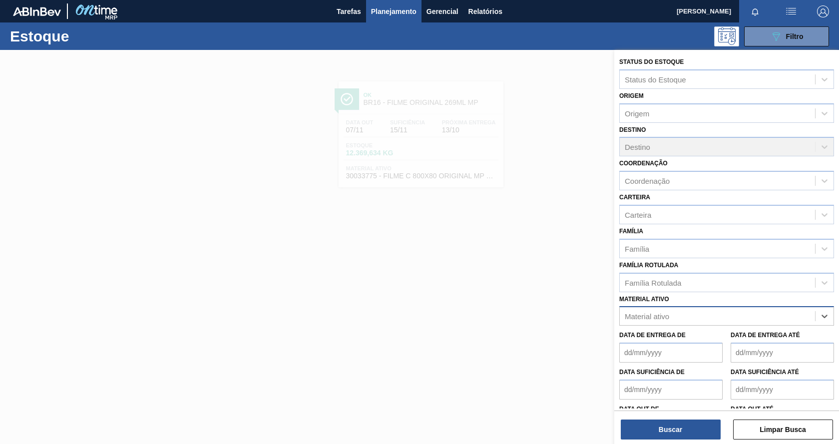
paste ativo "30031884"
type ativo "30031884"
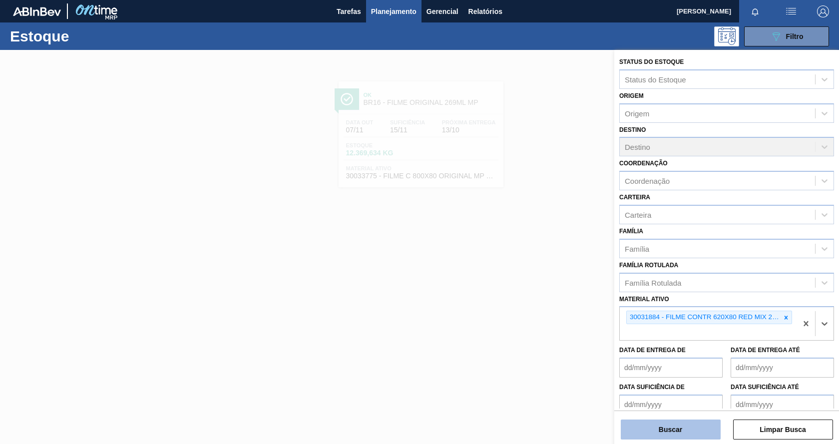
click at [685, 422] on button "Buscar" at bounding box center [671, 429] width 100 height 20
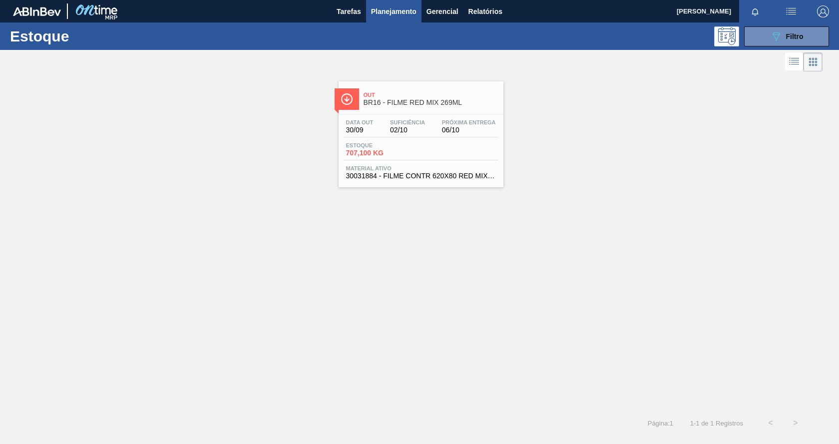
click at [477, 89] on div "Out BR16 - FILME RED MIX 269ML" at bounding box center [430, 99] width 135 height 22
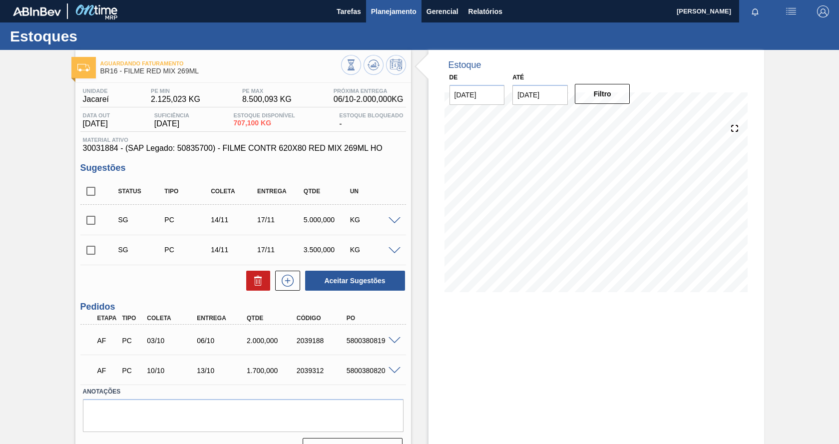
click at [386, 14] on span "Planejamento" at bounding box center [393, 11] width 45 height 12
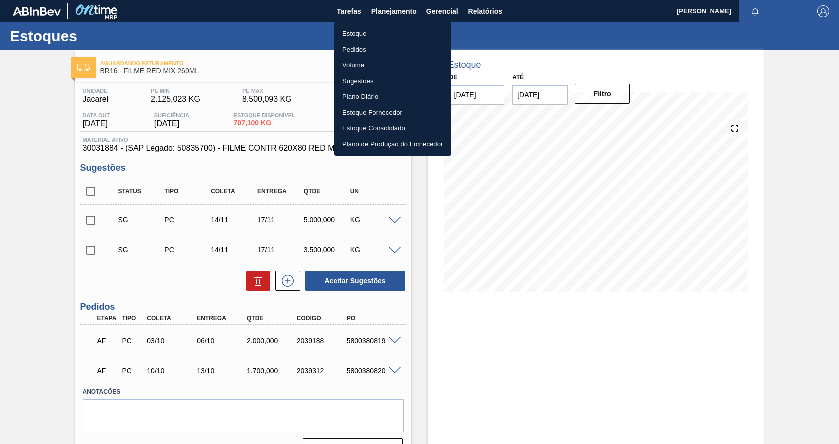
click at [360, 30] on li "Estoque" at bounding box center [392, 34] width 117 height 16
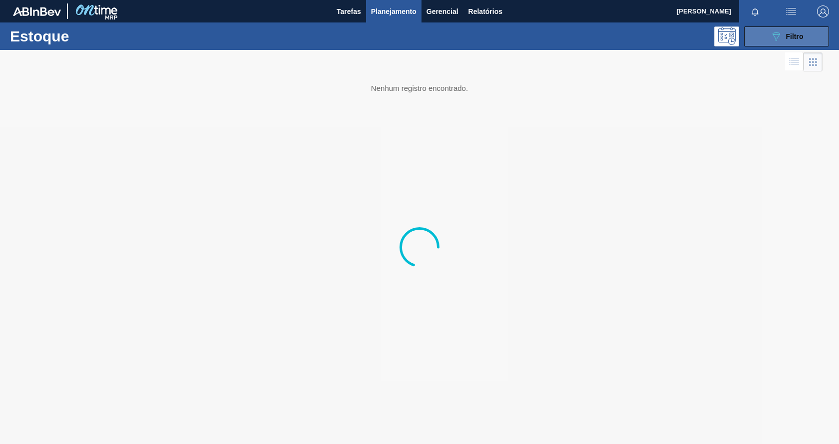
click at [769, 42] on button "089F7B8B-B2A5-4AFE-B5C0-19BA573D28AC Filtro" at bounding box center [786, 36] width 85 height 20
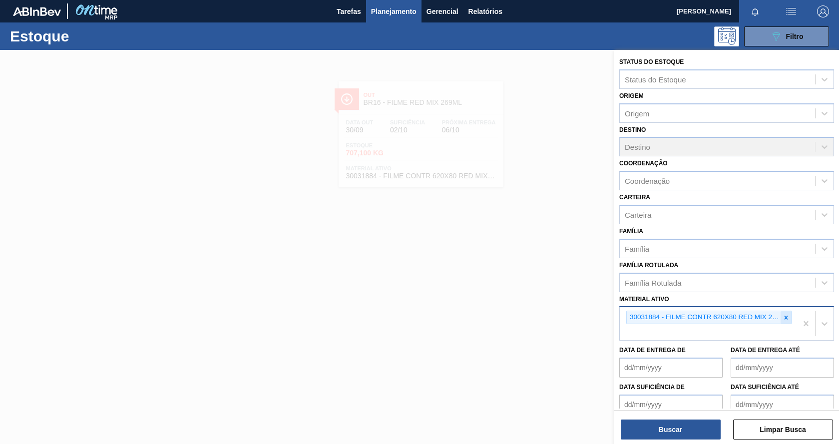
click at [787, 317] on icon at bounding box center [785, 317] width 7 height 7
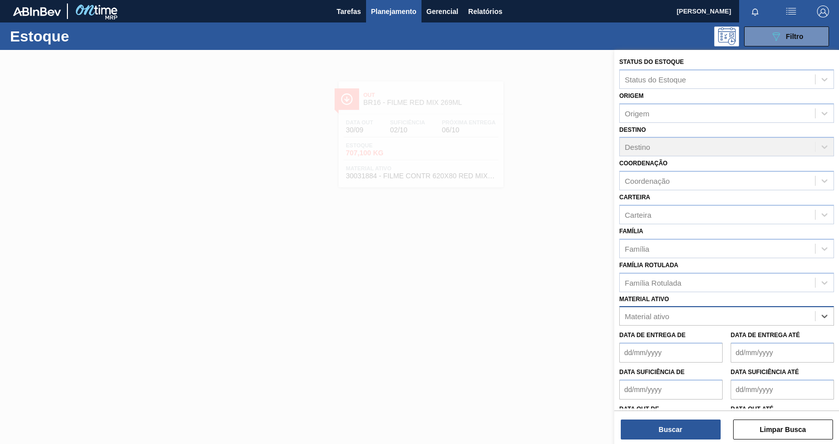
paste ativo "30034772"
type ativo "30034772"
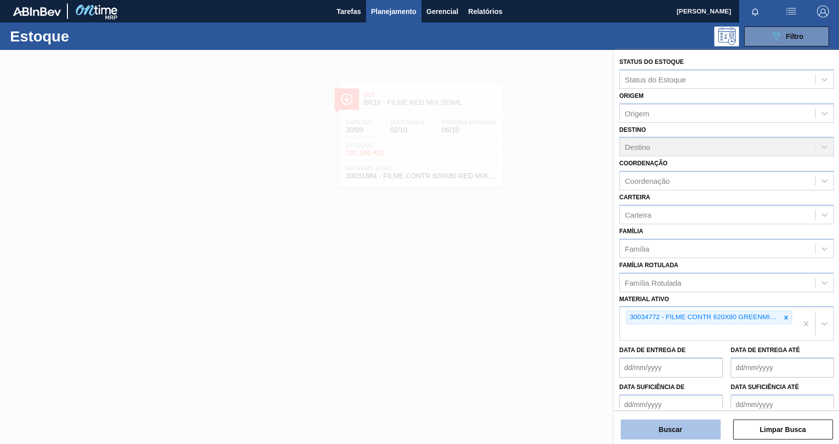
click at [682, 423] on button "Buscar" at bounding box center [671, 429] width 100 height 20
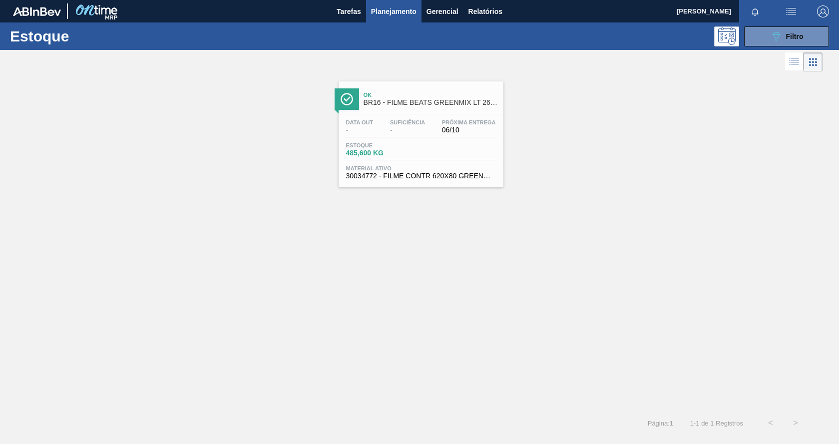
click at [470, 151] on div "Estoque 485,600 KG" at bounding box center [420, 151] width 155 height 18
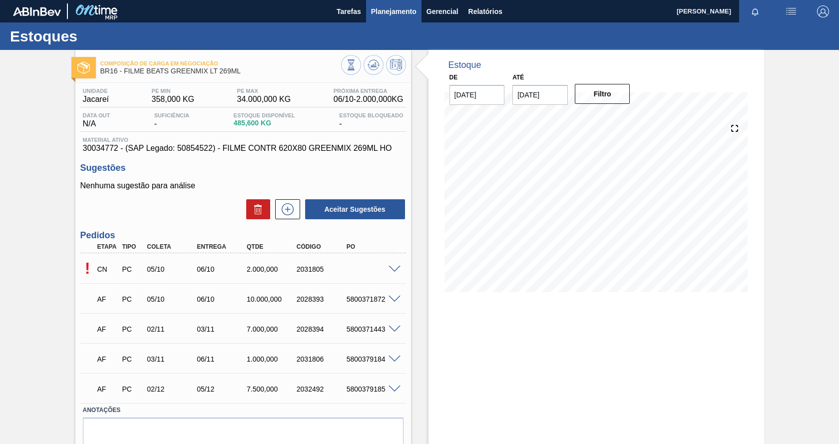
click at [382, 5] on span "Planejamento" at bounding box center [393, 11] width 45 height 12
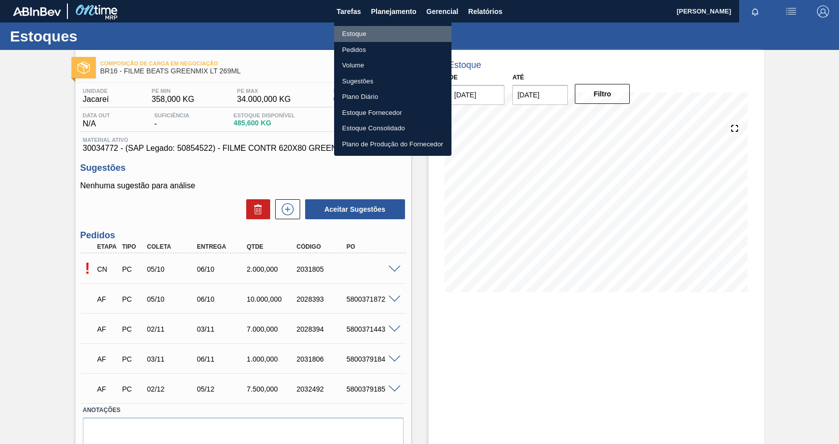
click at [362, 32] on li "Estoque" at bounding box center [392, 34] width 117 height 16
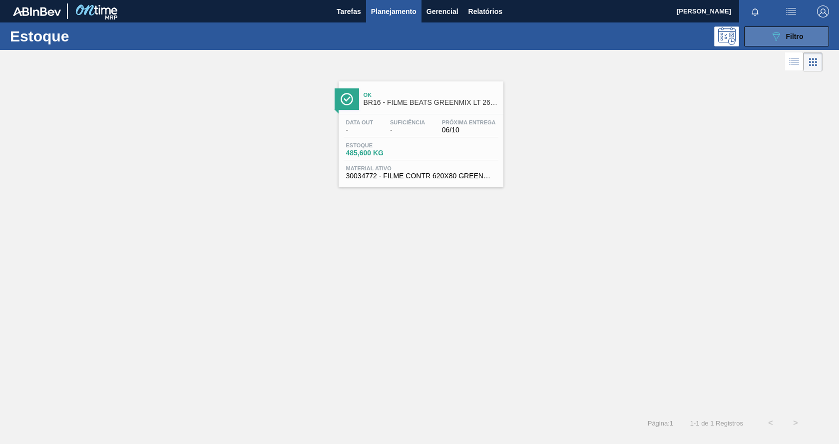
click at [775, 32] on icon "089F7B8B-B2A5-4AFE-B5C0-19BA573D28AC" at bounding box center [776, 36] width 12 height 12
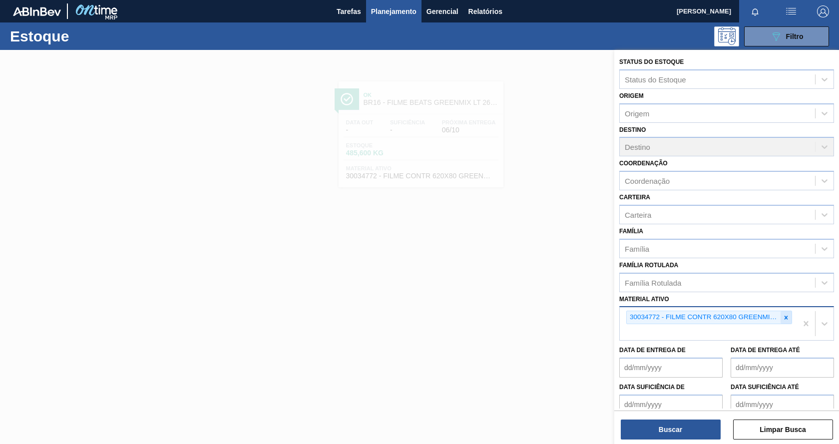
click at [788, 318] on div at bounding box center [785, 317] width 11 height 12
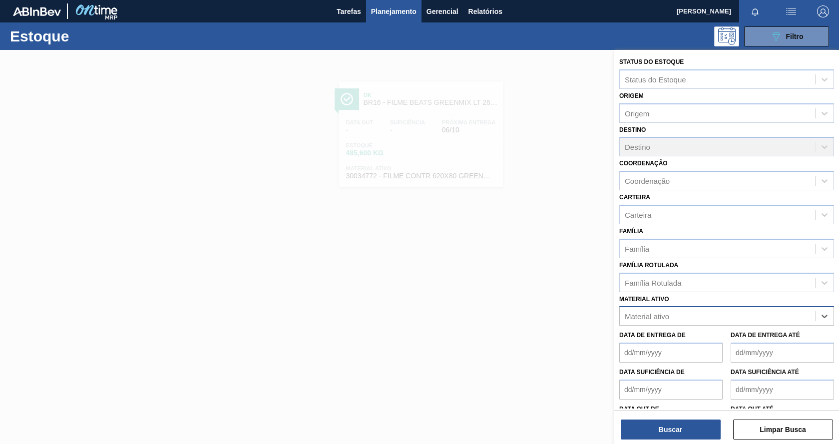
paste ativo "30012583"
type ativo "30012583"
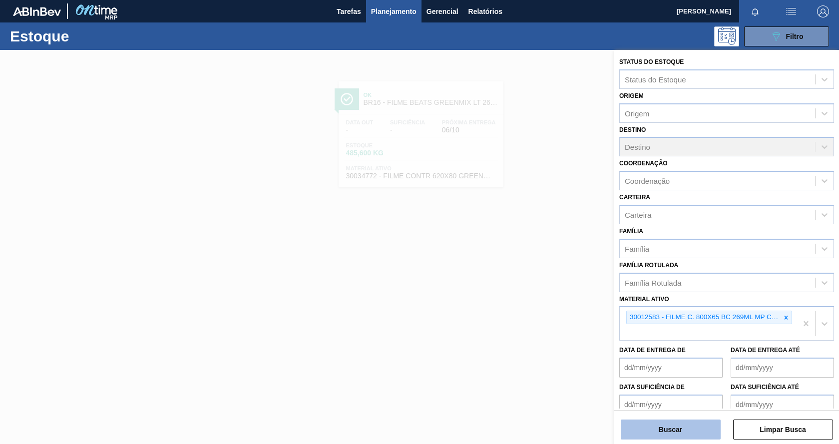
click at [678, 430] on button "Buscar" at bounding box center [671, 429] width 100 height 20
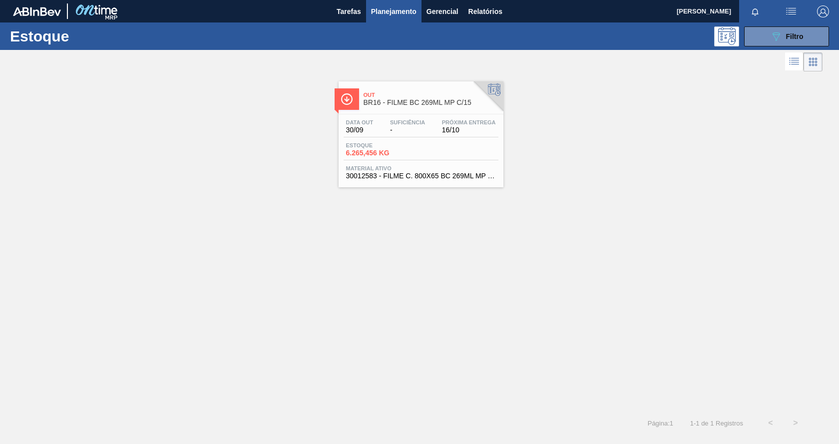
click at [470, 141] on div "Data out 30/09 Suficiência - Próxima Entrega 16/10 Estoque 6.265,456 KG Materia…" at bounding box center [420, 148] width 165 height 68
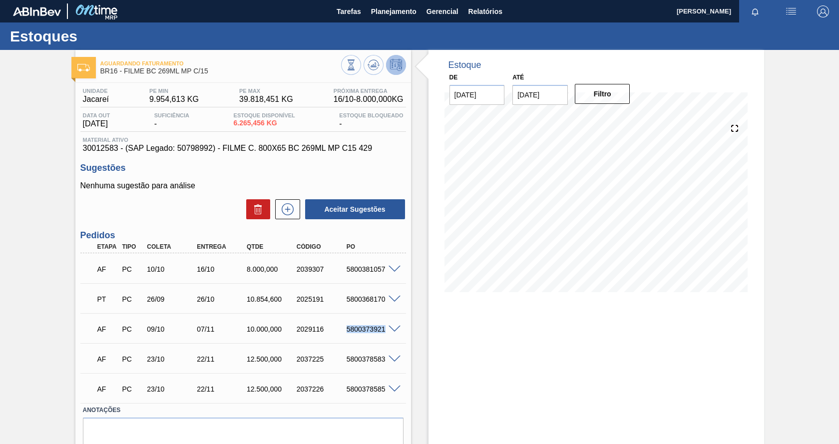
drag, startPoint x: 345, startPoint y: 327, endPoint x: 385, endPoint y: 324, distance: 40.5
click at [385, 324] on div "AF PC 09/10 07/11 10.000,000 2029116 5800373921" at bounding box center [242, 327] width 325 height 25
copy div "5800373921"
click at [411, 10] on span "Planejamento" at bounding box center [393, 11] width 45 height 12
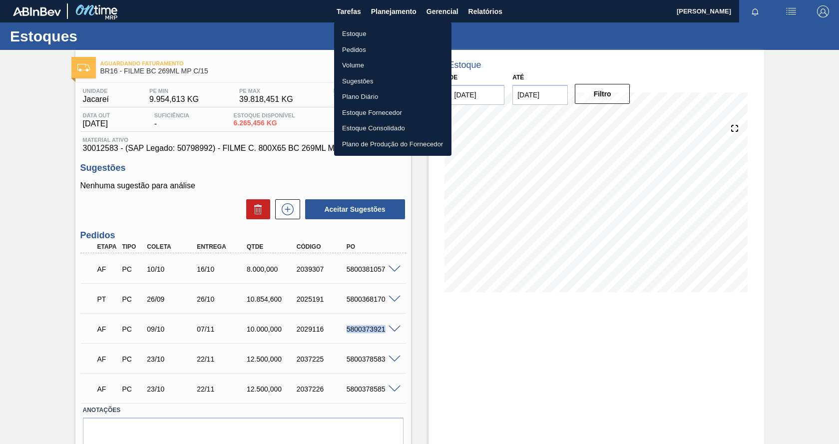
click at [361, 36] on li "Estoque" at bounding box center [392, 34] width 117 height 16
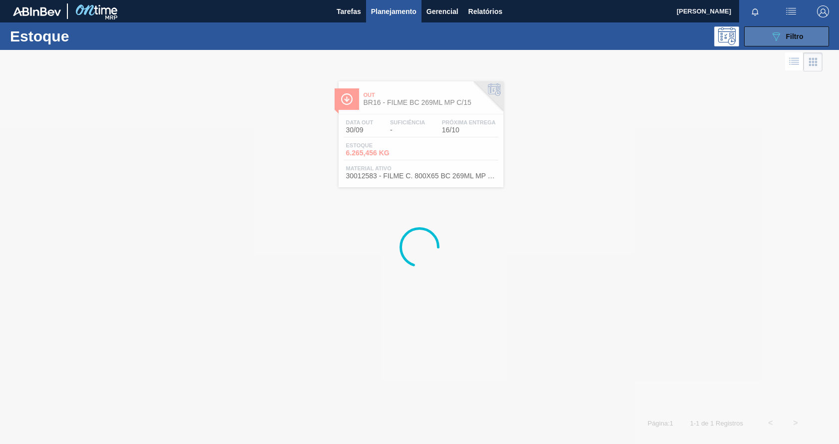
click at [782, 38] on div "089F7B8B-B2A5-4AFE-B5C0-19BA573D28AC Filtro" at bounding box center [786, 36] width 33 height 12
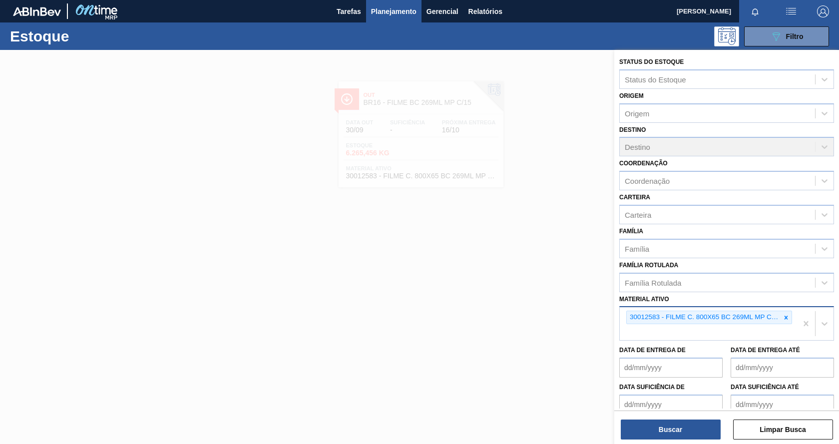
drag, startPoint x: 788, startPoint y: 314, endPoint x: 780, endPoint y: 318, distance: 9.2
click at [787, 314] on div at bounding box center [785, 317] width 11 height 12
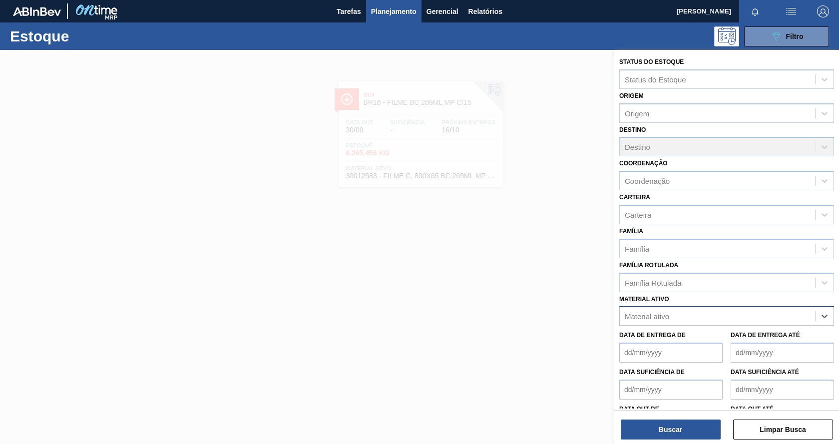
click at [779, 319] on div "Material ativo" at bounding box center [717, 316] width 195 height 14
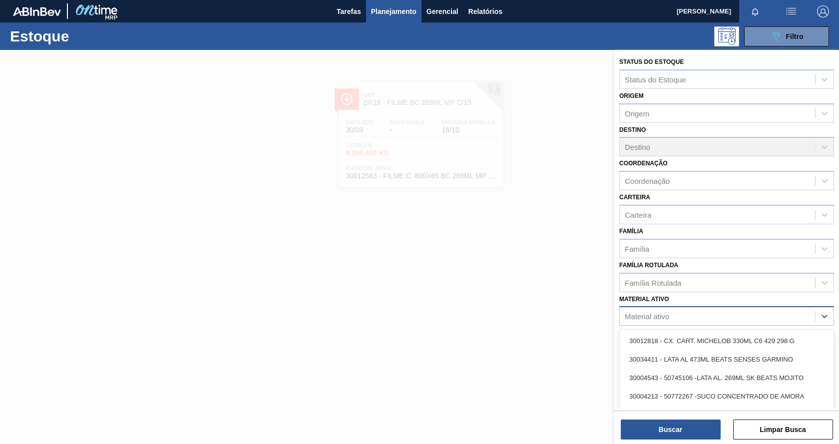
paste ativo "30033934"
type ativo "30033934"
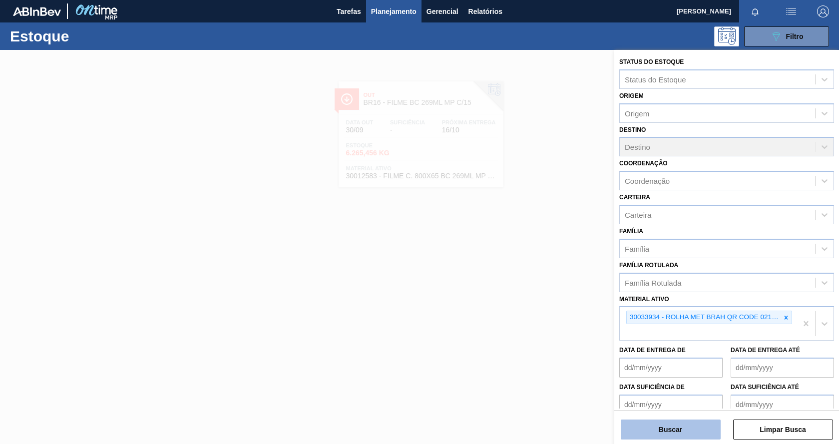
click at [665, 427] on button "Buscar" at bounding box center [671, 429] width 100 height 20
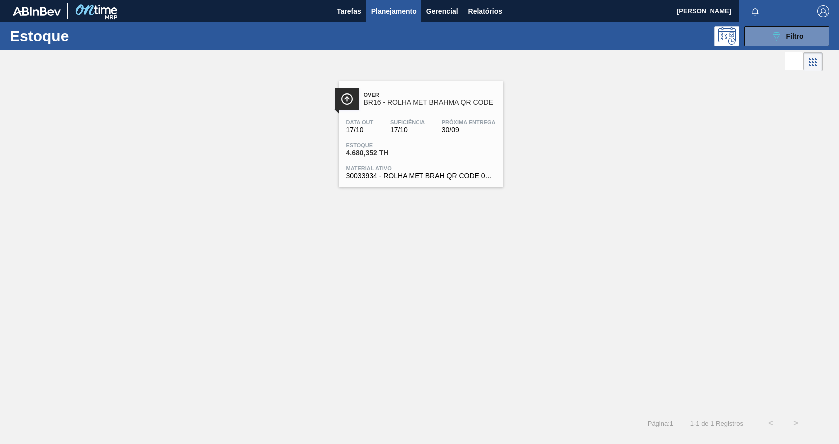
click at [489, 161] on div "Data out 17/10 Suficiência 17/10 Próxima Entrega 30/09 Estoque 4.680,352 TH Mat…" at bounding box center [420, 148] width 165 height 68
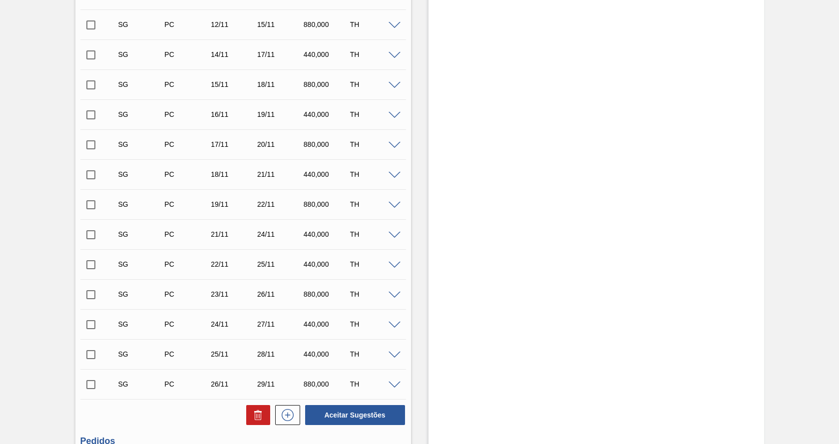
scroll to position [726, 0]
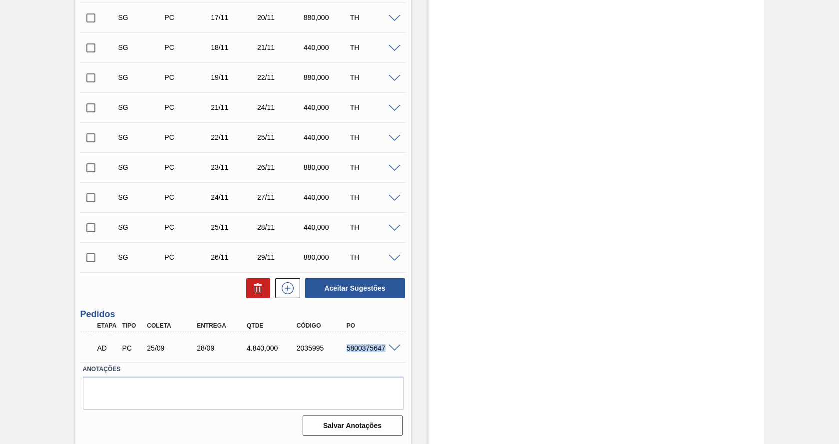
drag, startPoint x: 345, startPoint y: 349, endPoint x: 384, endPoint y: 352, distance: 38.5
click at [384, 352] on div "AD PC 25/09 28/09 4.840,000 2035995 5800375647" at bounding box center [240, 347] width 299 height 20
copy div "5800375647"
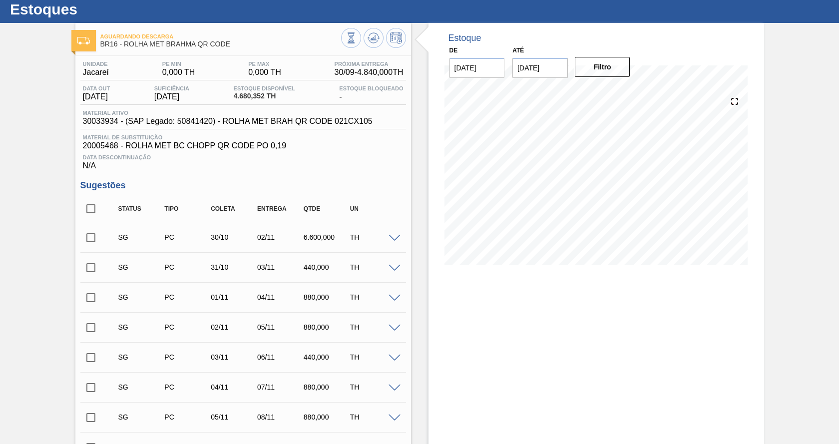
scroll to position [0, 0]
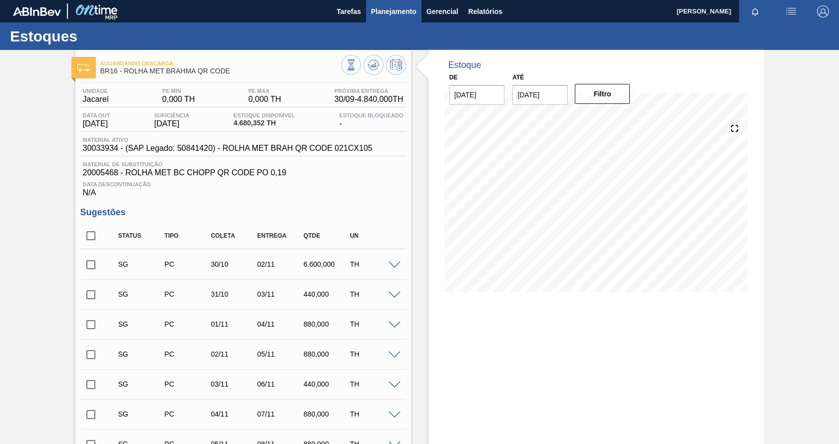
click at [401, 10] on span "Planejamento" at bounding box center [393, 11] width 45 height 12
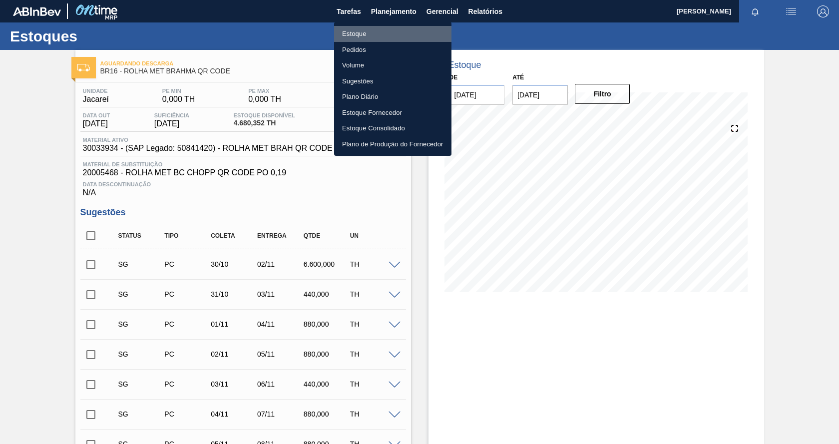
click at [362, 32] on li "Estoque" at bounding box center [392, 34] width 117 height 16
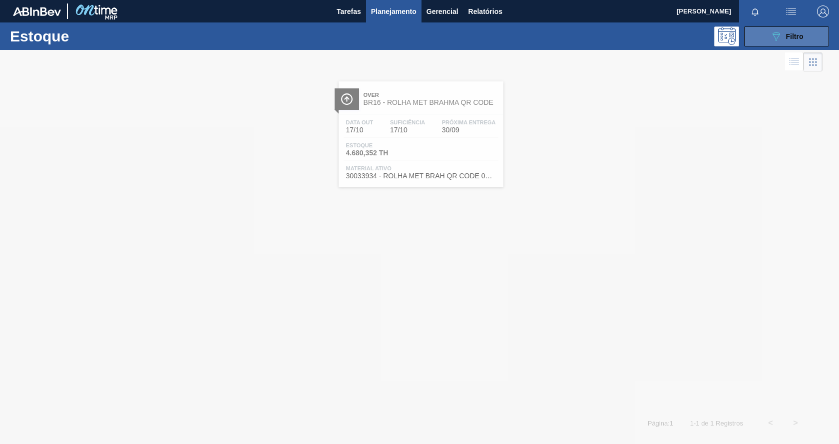
click at [772, 37] on icon "089F7B8B-B2A5-4AFE-B5C0-19BA573D28AC" at bounding box center [776, 36] width 12 height 12
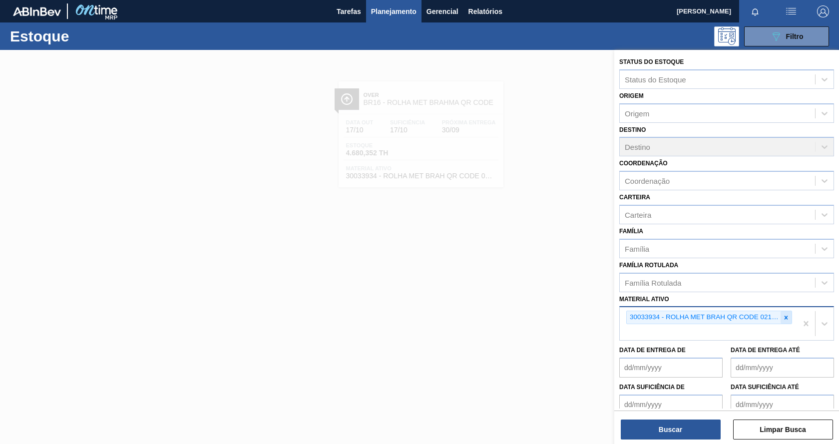
click at [780, 316] on div at bounding box center [785, 317] width 11 height 12
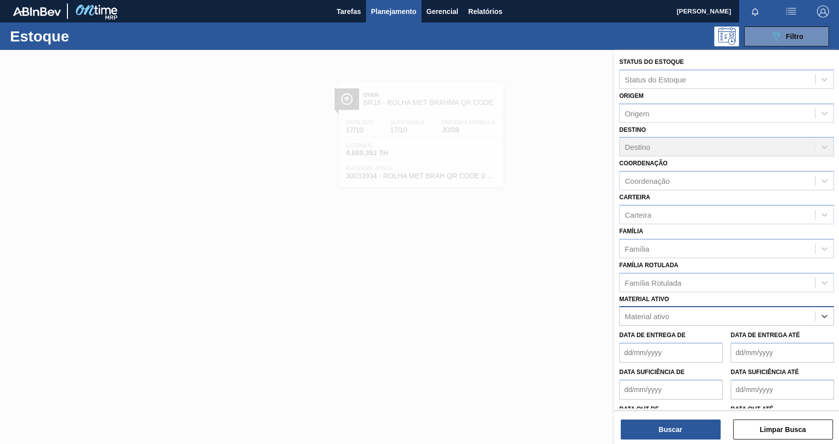
click at [384, 10] on span "Planejamento" at bounding box center [393, 11] width 45 height 12
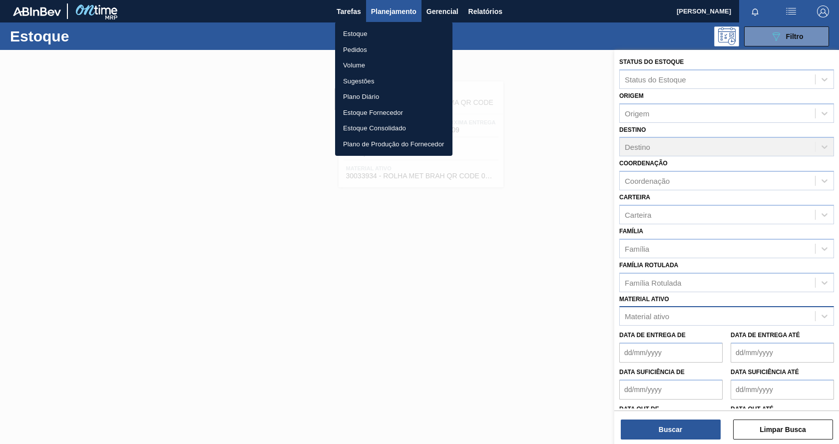
click at [361, 34] on li "Estoque" at bounding box center [393, 34] width 117 height 16
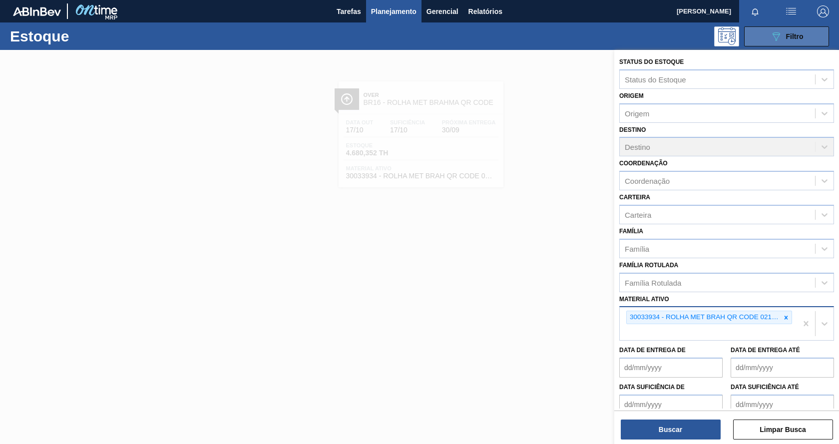
click at [777, 36] on icon "089F7B8B-B2A5-4AFE-B5C0-19BA573D28AC" at bounding box center [776, 36] width 12 height 12
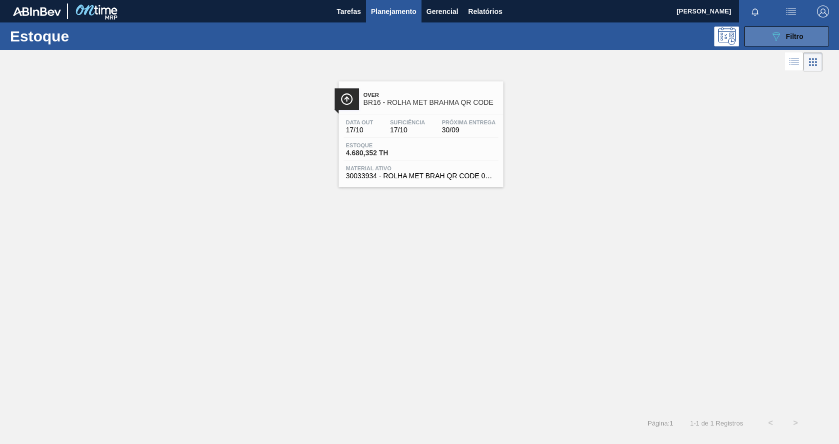
click at [781, 35] on icon "089F7B8B-B2A5-4AFE-B5C0-19BA573D28AC" at bounding box center [776, 36] width 12 height 12
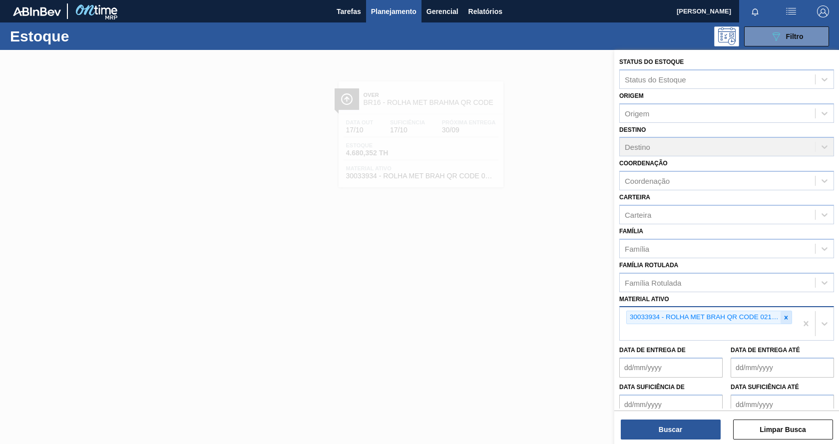
click at [786, 318] on icon at bounding box center [785, 316] width 3 height 3
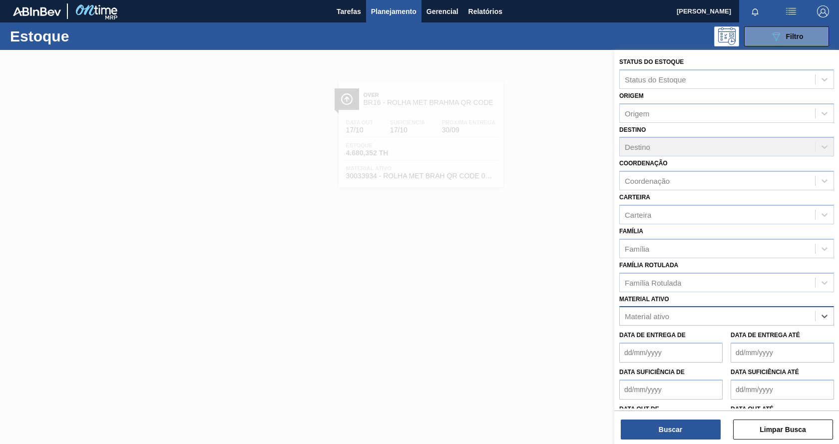
paste ativo "30012739"
type ativo "30012739"
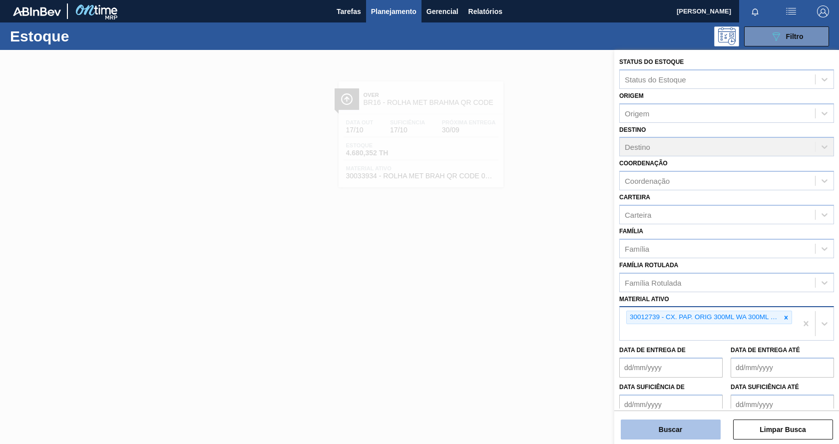
click at [663, 427] on button "Buscar" at bounding box center [671, 429] width 100 height 20
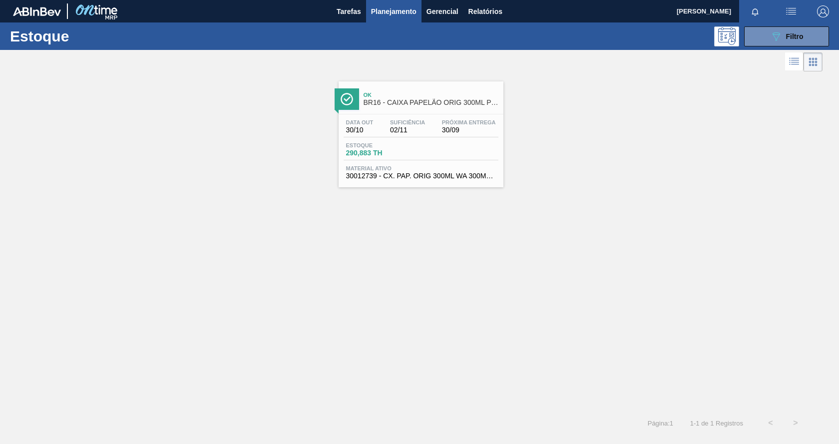
click at [487, 155] on div "Estoque 290,883 TH" at bounding box center [420, 151] width 155 height 18
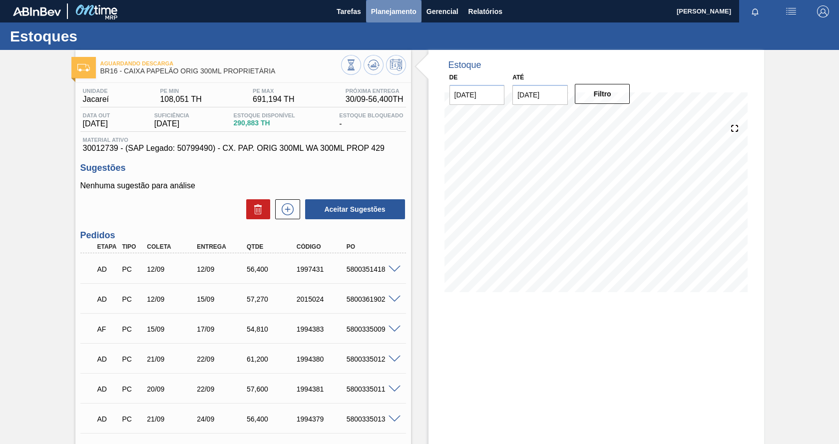
click at [394, 13] on span "Planejamento" at bounding box center [393, 11] width 45 height 12
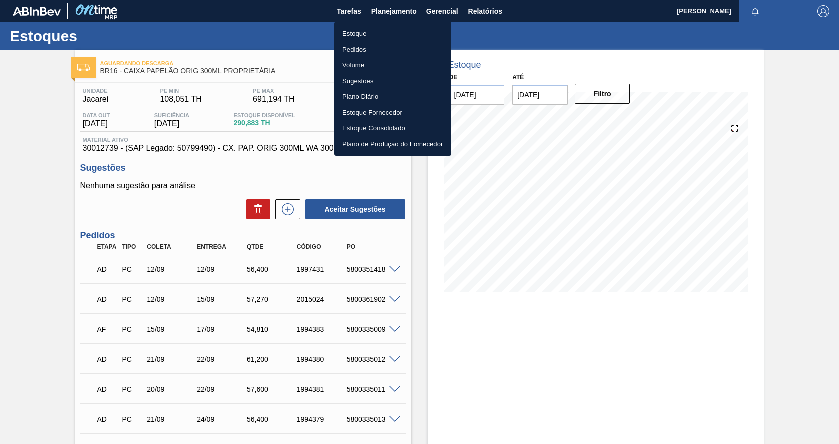
click at [357, 36] on li "Estoque" at bounding box center [392, 34] width 117 height 16
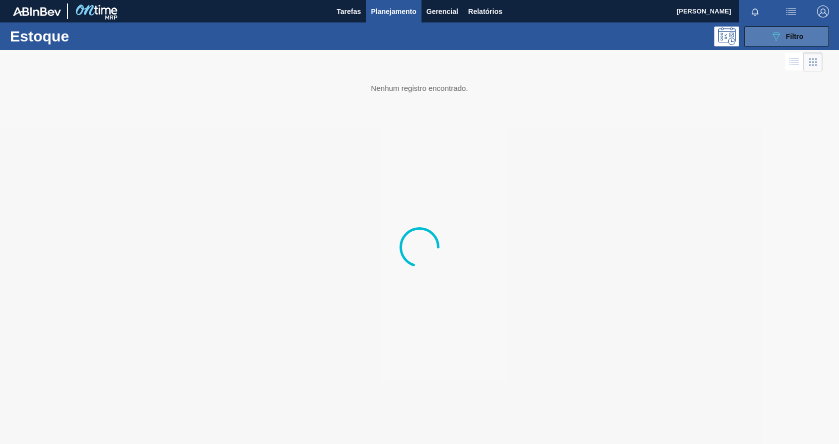
click at [755, 36] on button "089F7B8B-B2A5-4AFE-B5C0-19BA573D28AC Filtro" at bounding box center [786, 36] width 85 height 20
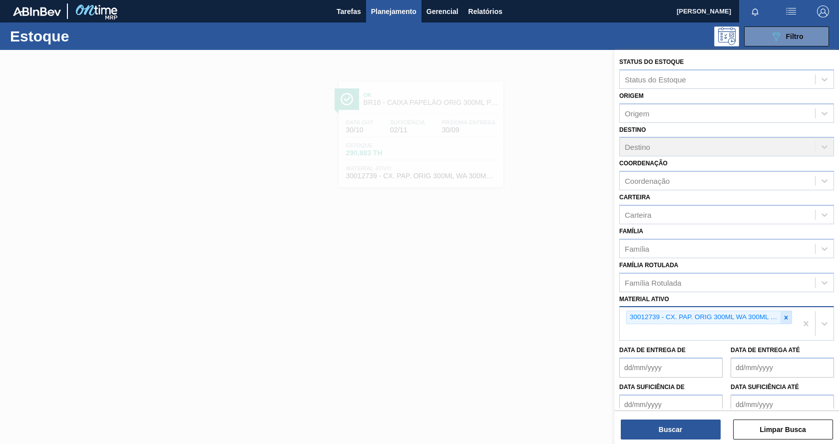
click at [785, 319] on icon at bounding box center [785, 317] width 7 height 7
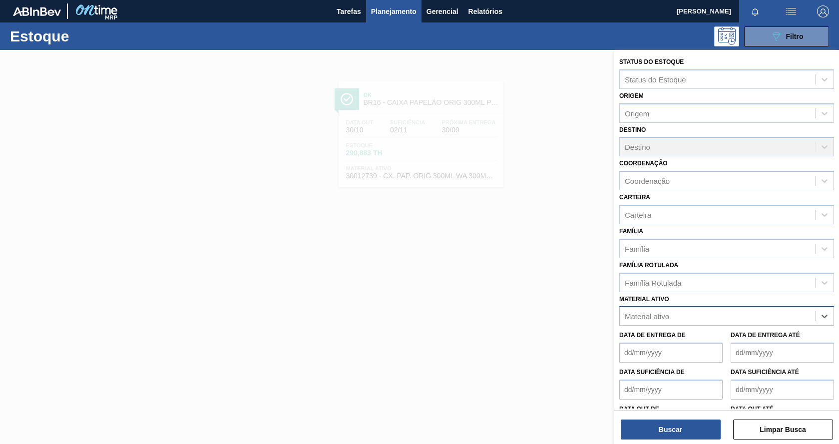
paste ativo "30017282"
type ativo "30017282"
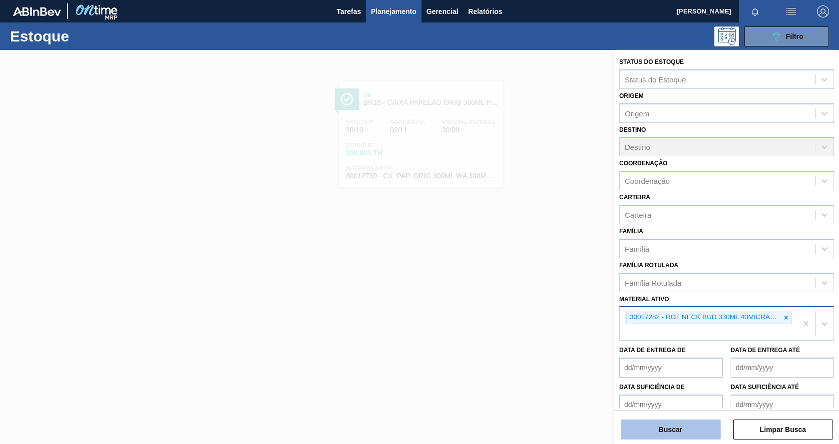
click at [679, 436] on button "Buscar" at bounding box center [671, 429] width 100 height 20
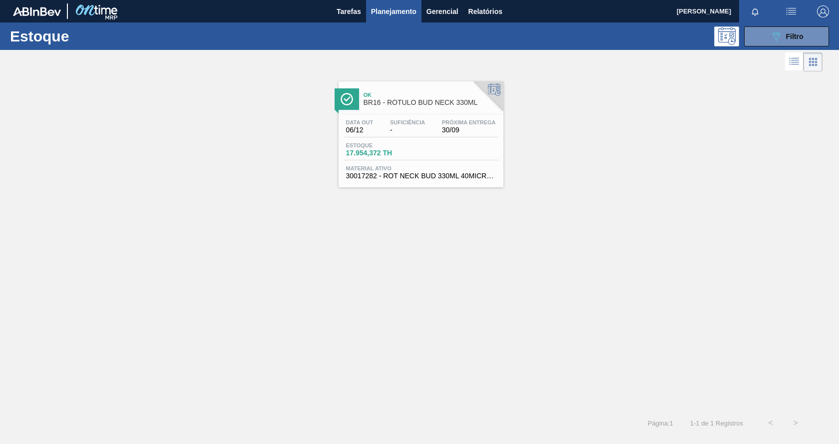
click at [457, 156] on div "Estoque 17.954,372 TH" at bounding box center [420, 151] width 155 height 18
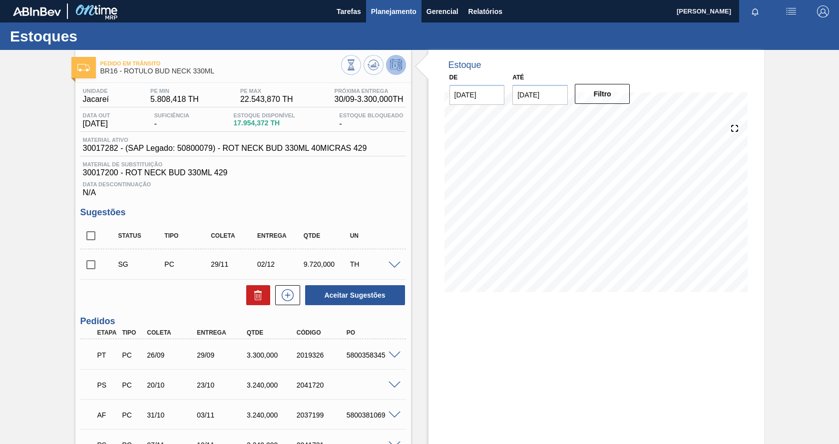
click at [397, 12] on span "Planejamento" at bounding box center [393, 11] width 45 height 12
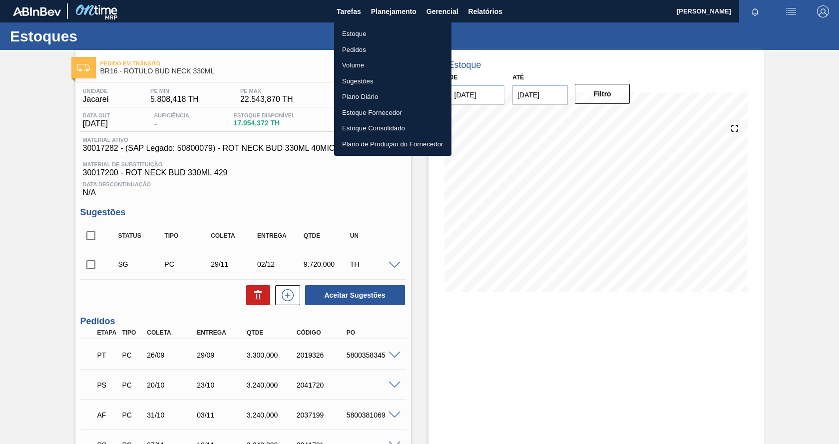
drag, startPoint x: 364, startPoint y: 32, endPoint x: 381, endPoint y: 33, distance: 17.5
click at [363, 32] on li "Estoque" at bounding box center [392, 34] width 117 height 16
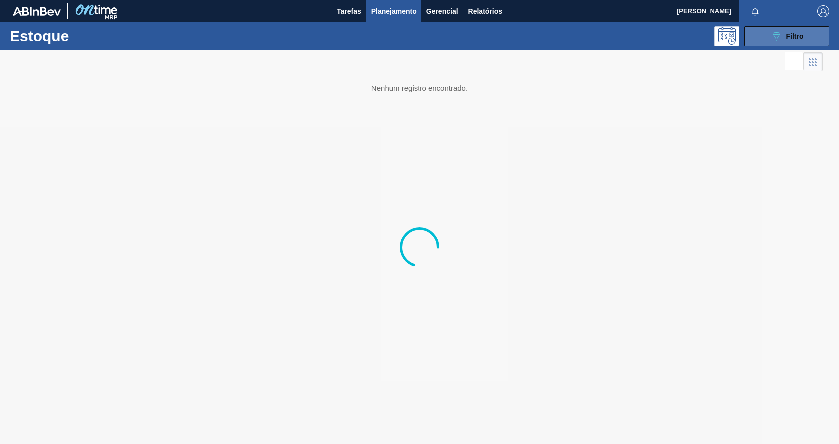
click at [786, 35] on span "Filtro" at bounding box center [794, 36] width 17 height 8
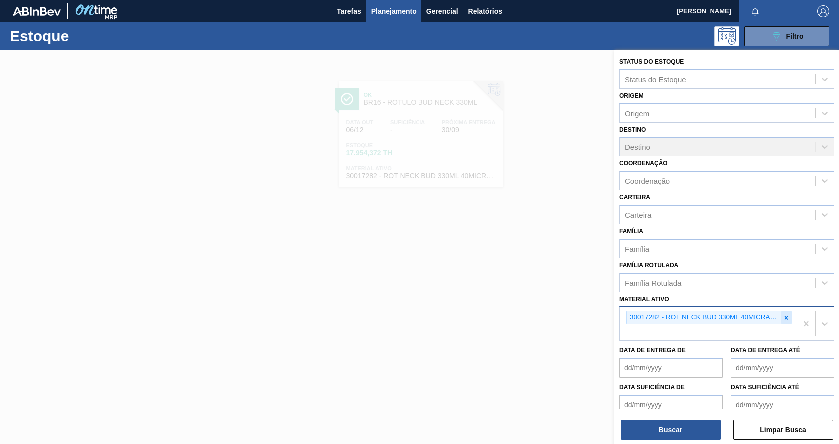
click at [786, 318] on icon at bounding box center [785, 316] width 3 height 3
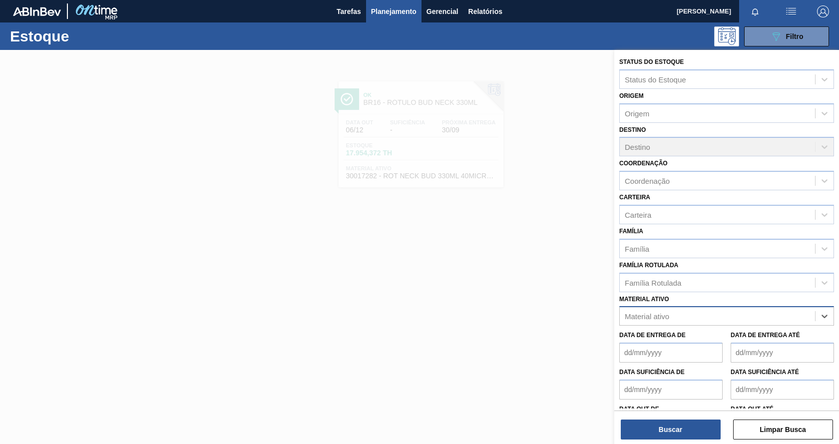
paste ativo "30034418"
type ativo "30034418"
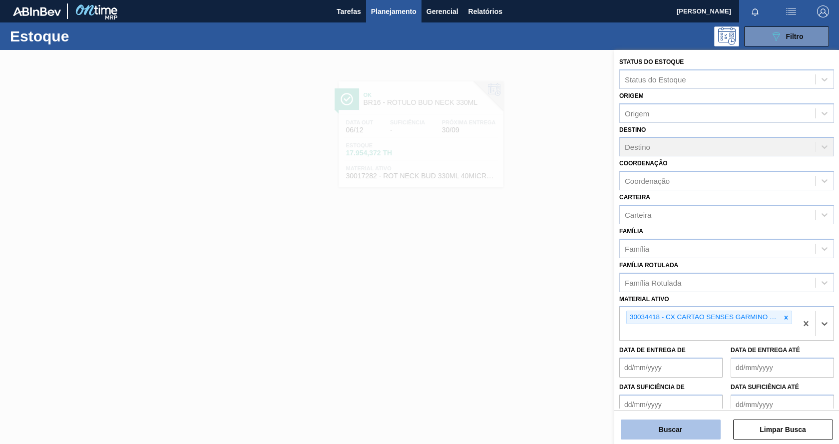
click at [689, 433] on button "Buscar" at bounding box center [671, 429] width 100 height 20
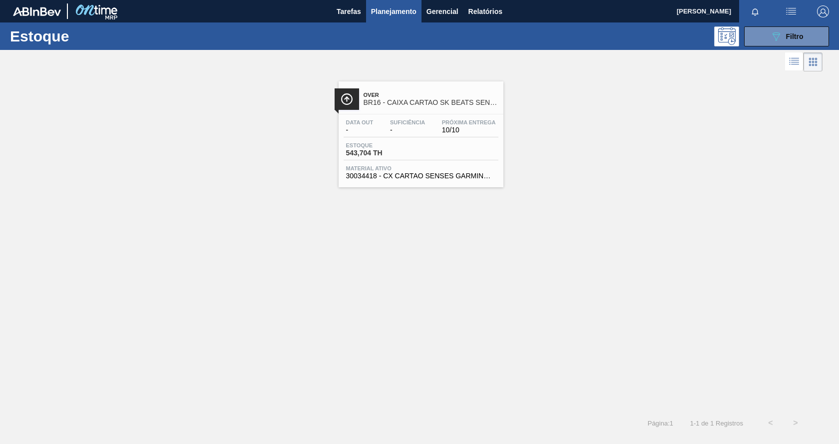
click at [446, 151] on div "Estoque 543,704 TH" at bounding box center [420, 151] width 155 height 18
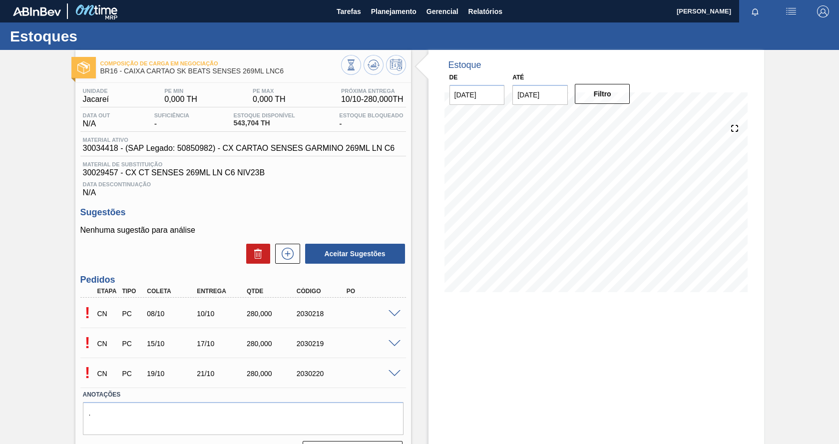
scroll to position [25, 0]
